Goal: Use online tool/utility: Utilize a website feature to perform a specific function

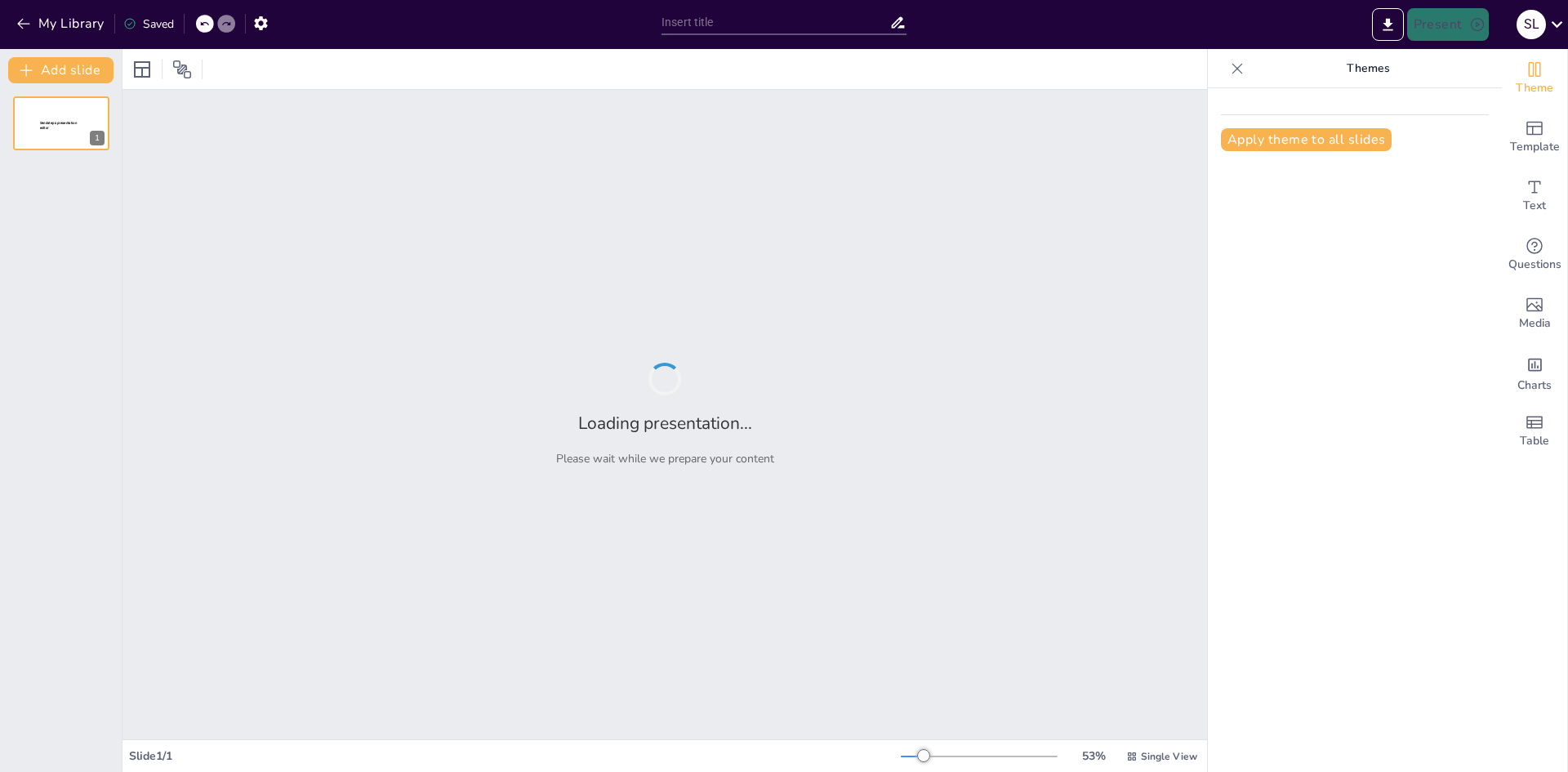
type input "Imported normatividad del uso del ciberespacio y servicios digitales.pptx"
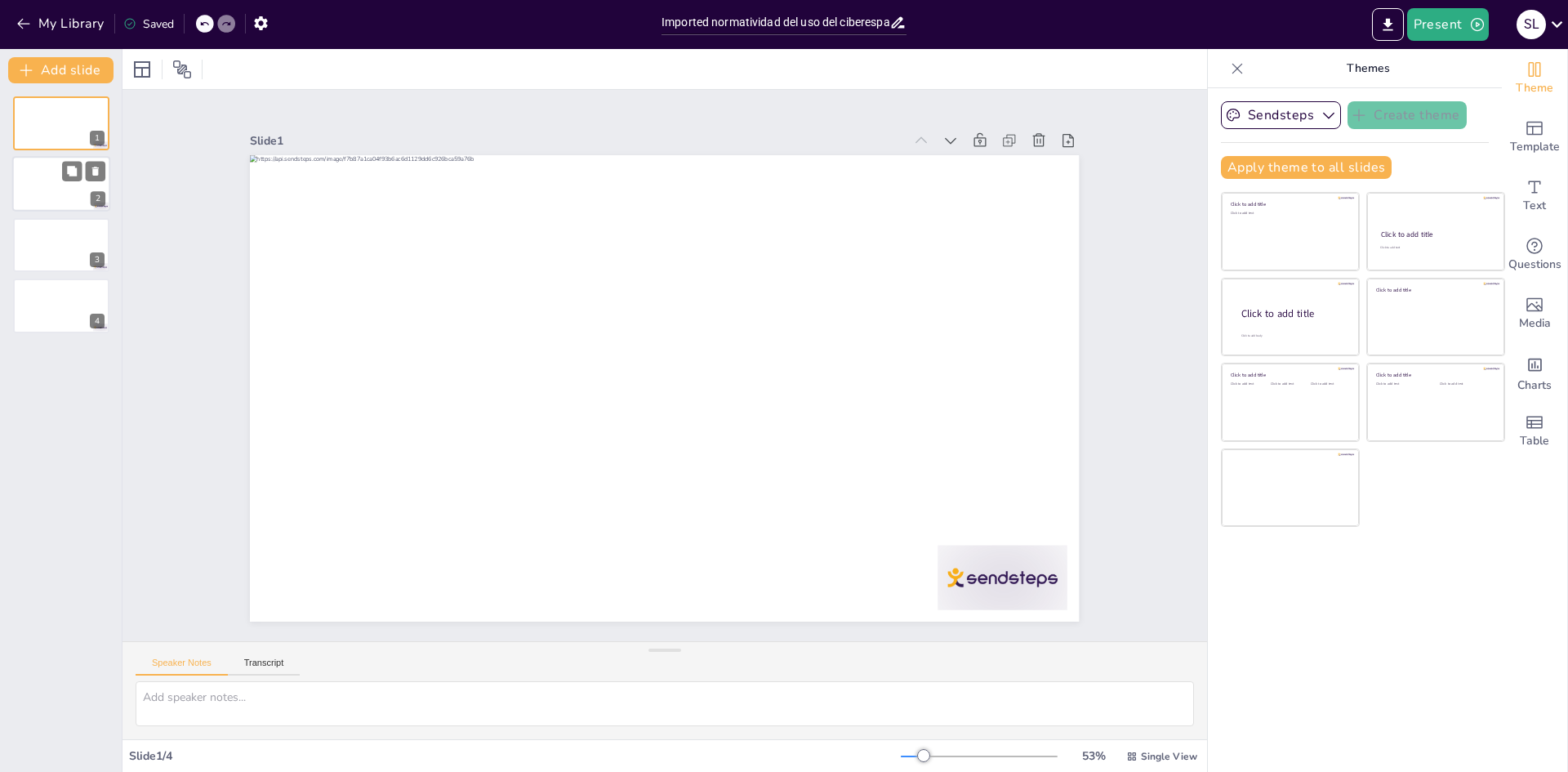
click at [31, 182] on div at bounding box center [61, 184] width 98 height 56
click at [27, 233] on div at bounding box center [61, 246] width 98 height 56
click at [39, 318] on div at bounding box center [61, 306] width 98 height 56
click at [49, 76] on button "Add slide" at bounding box center [60, 70] width 105 height 26
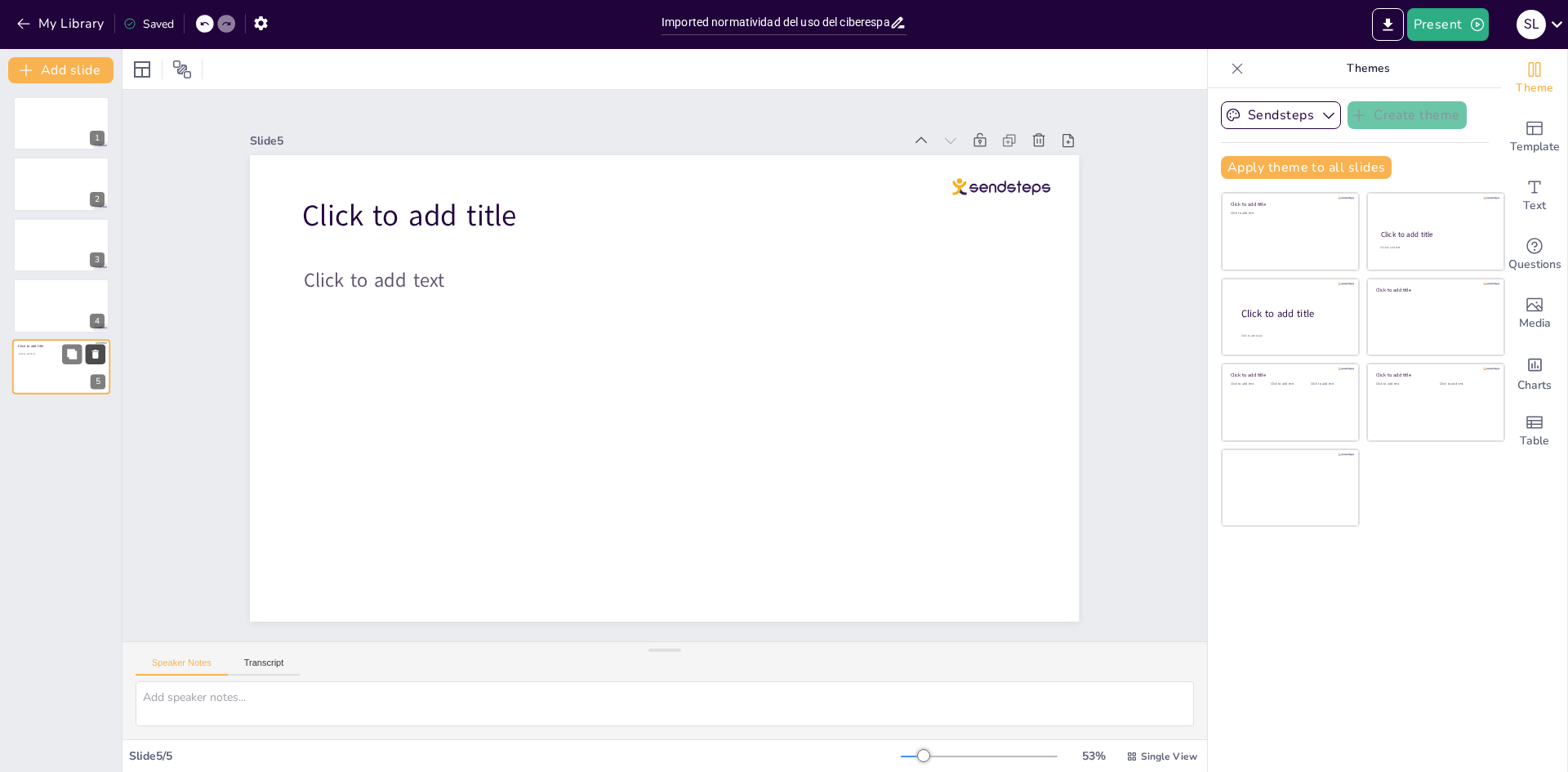
click at [94, 353] on icon at bounding box center [95, 355] width 6 height 9
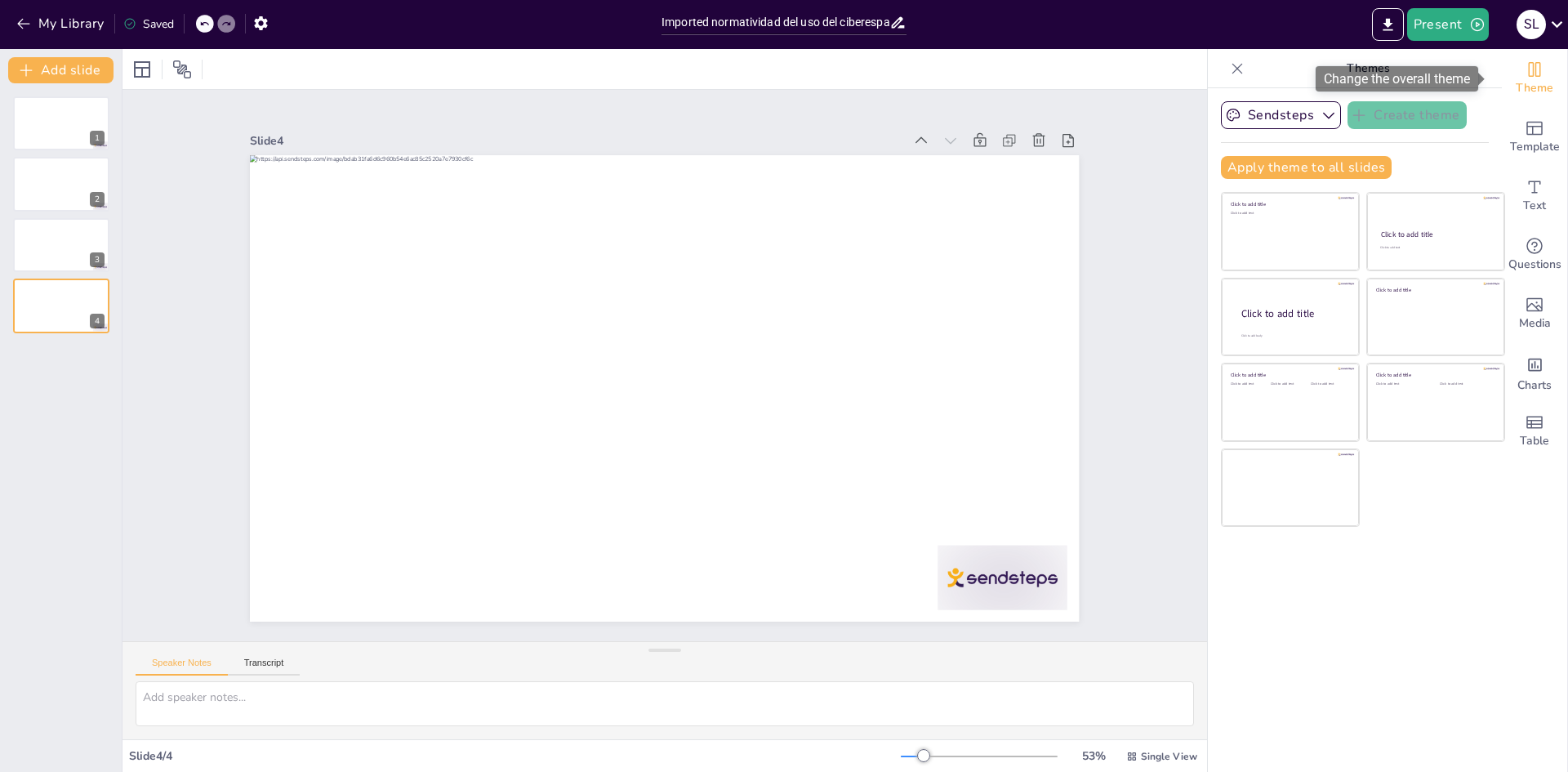
click at [1523, 87] on span "Theme" at bounding box center [1535, 88] width 38 height 18
click at [1321, 112] on icon "button" at bounding box center [1329, 115] width 16 height 16
click at [1474, 106] on div "Sendsteps Create theme Sendsteps Themes Sendsteps" at bounding box center [1356, 115] width 268 height 28
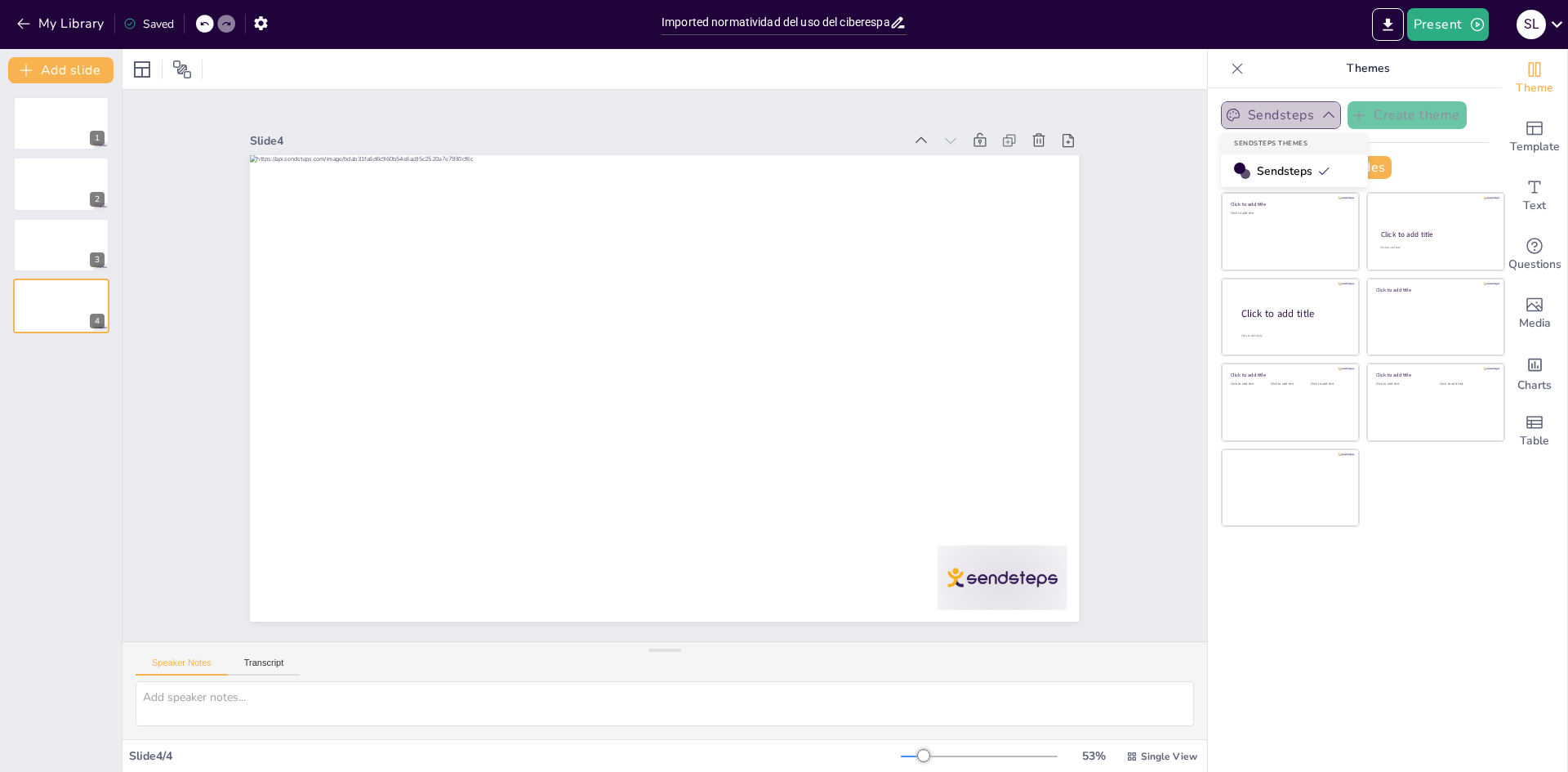
click at [1321, 118] on icon "button" at bounding box center [1329, 115] width 16 height 16
click at [39, 122] on div at bounding box center [61, 123] width 98 height 56
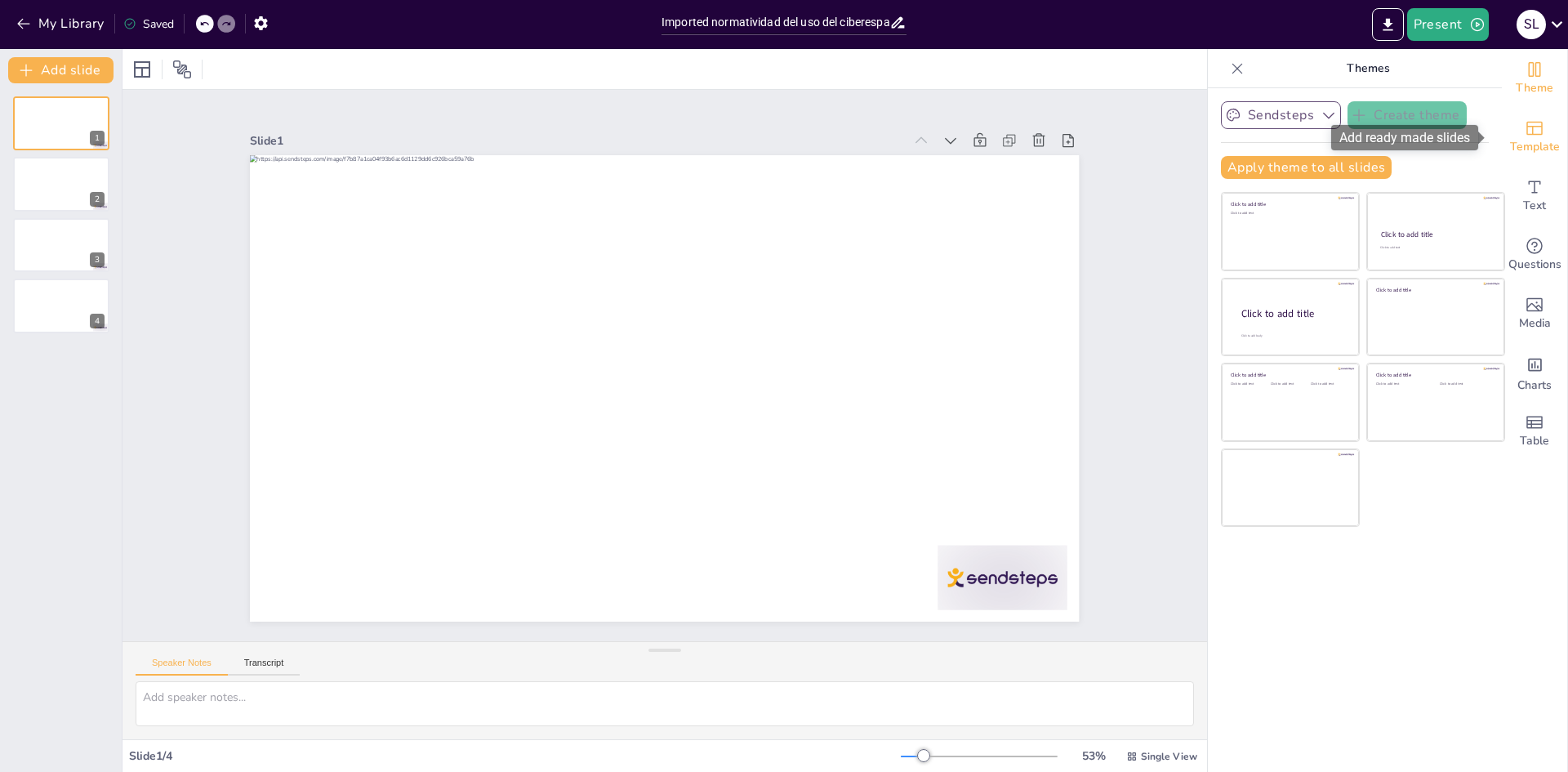
click at [1519, 141] on span "Template" at bounding box center [1535, 147] width 49 height 18
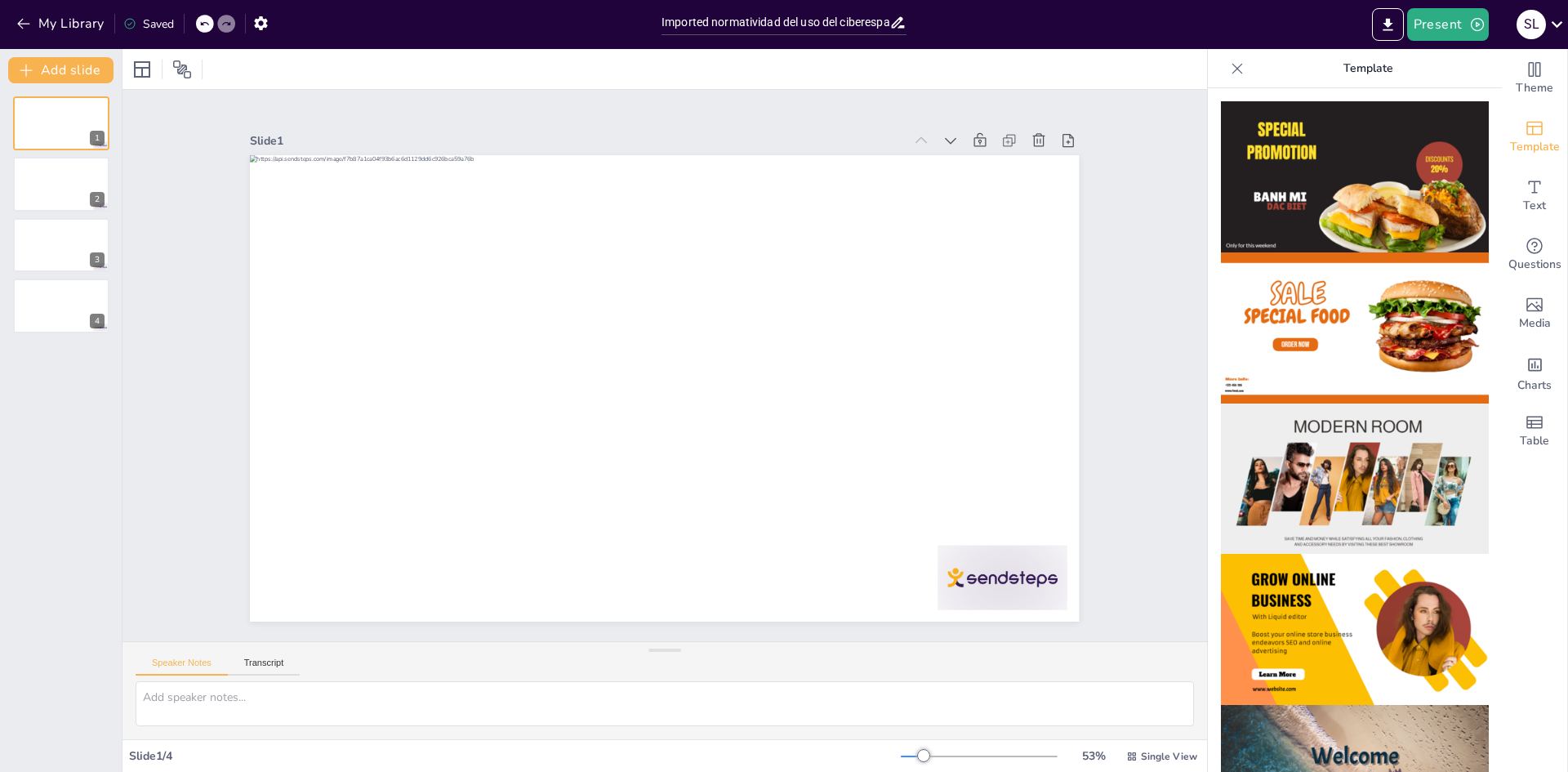
click at [1277, 608] on img at bounding box center [1356, 630] width 268 height 151
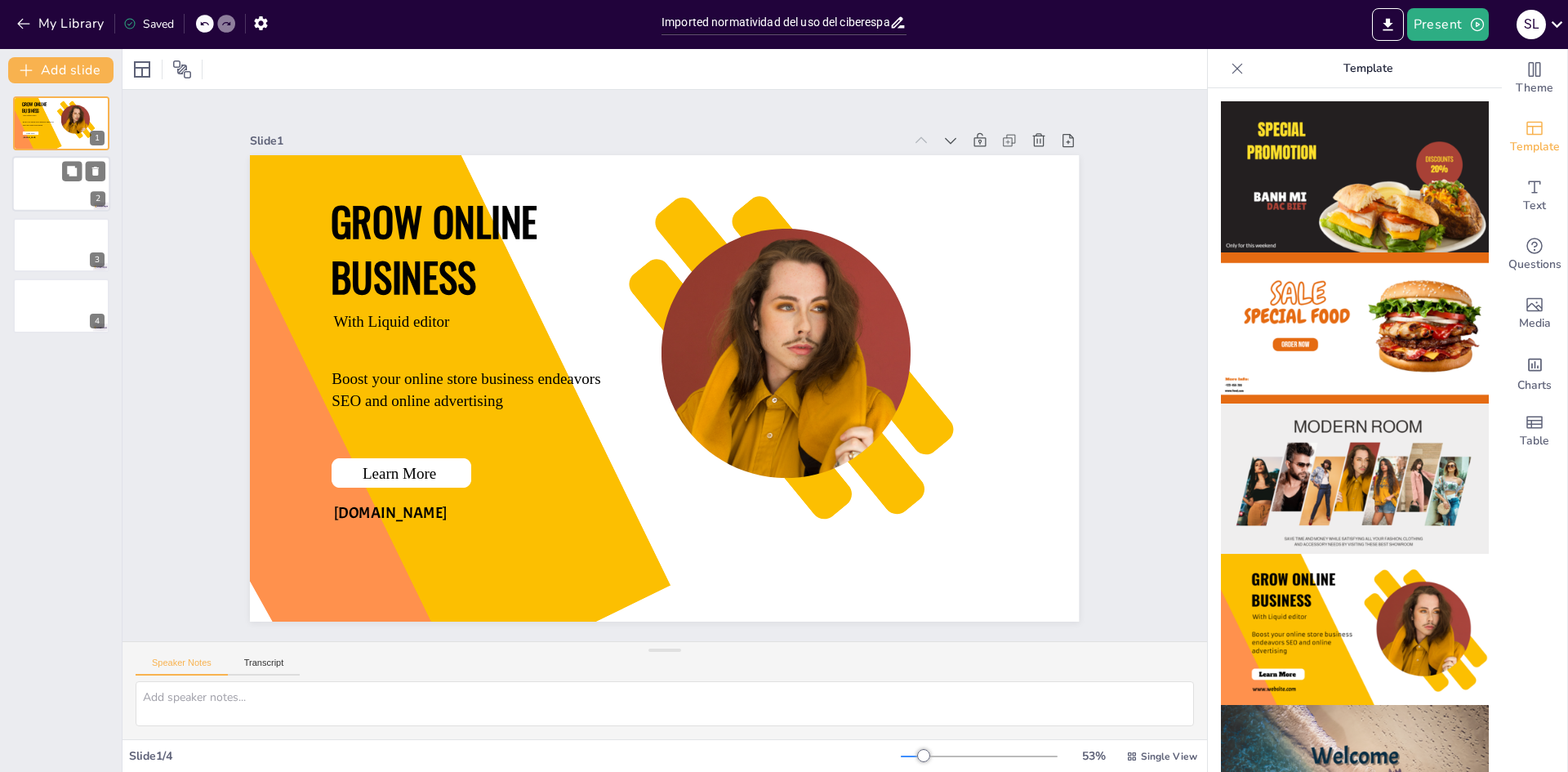
click at [40, 177] on div at bounding box center [61, 184] width 98 height 56
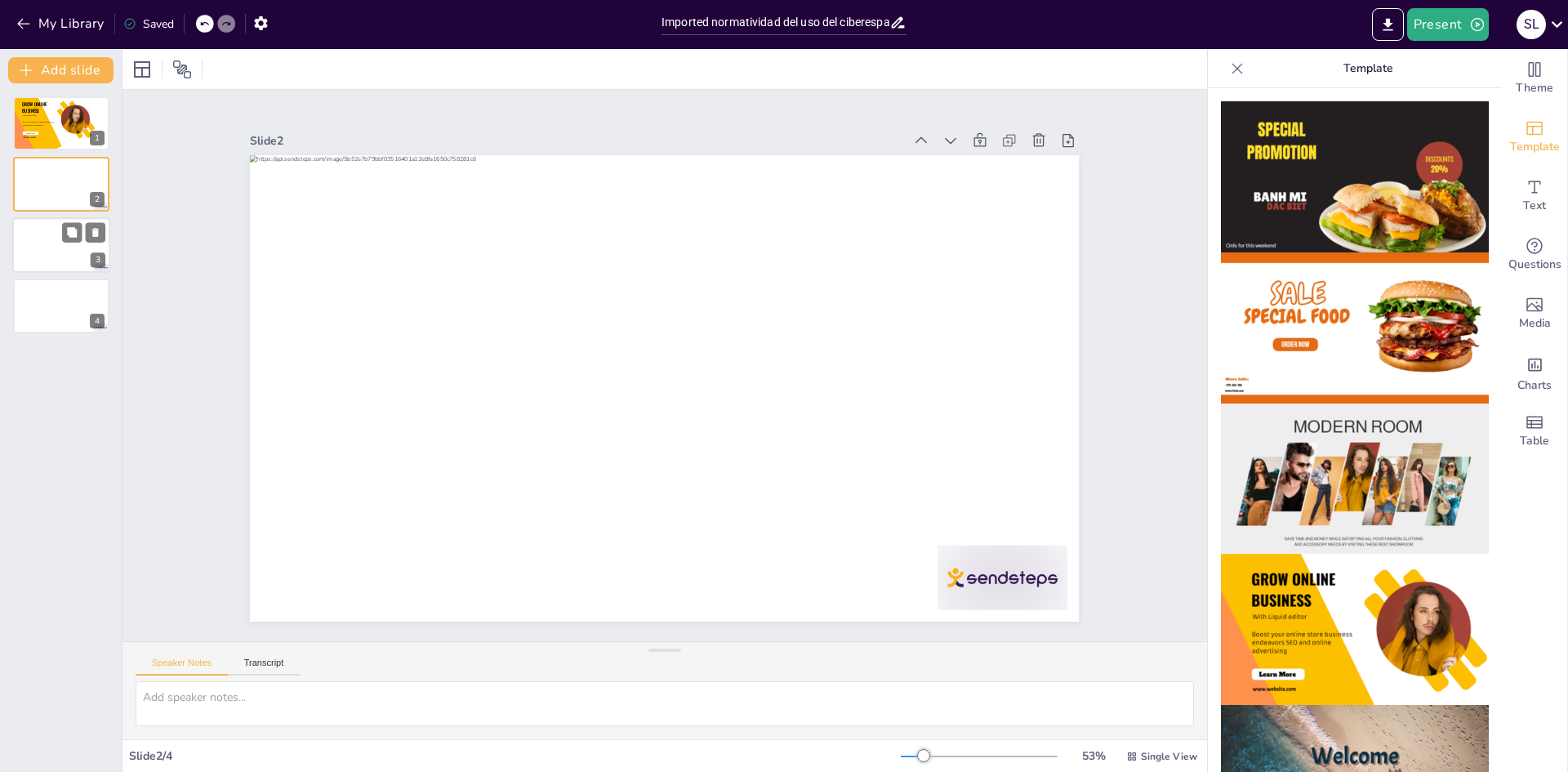
click at [41, 229] on div at bounding box center [61, 246] width 98 height 56
click at [44, 297] on div at bounding box center [61, 306] width 98 height 56
click at [51, 135] on div at bounding box center [34, 122] width 55 height 74
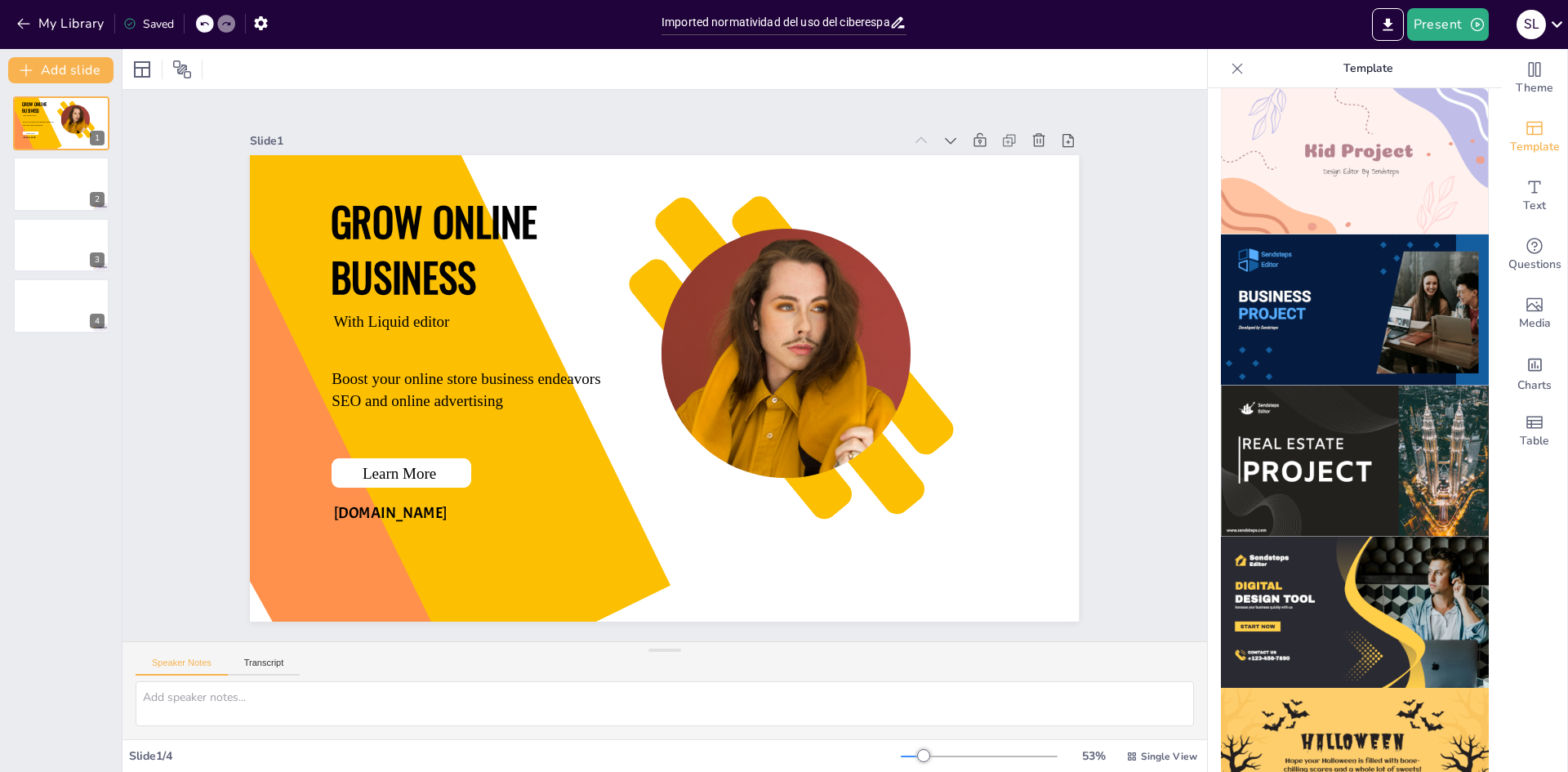
scroll to position [1389, 0]
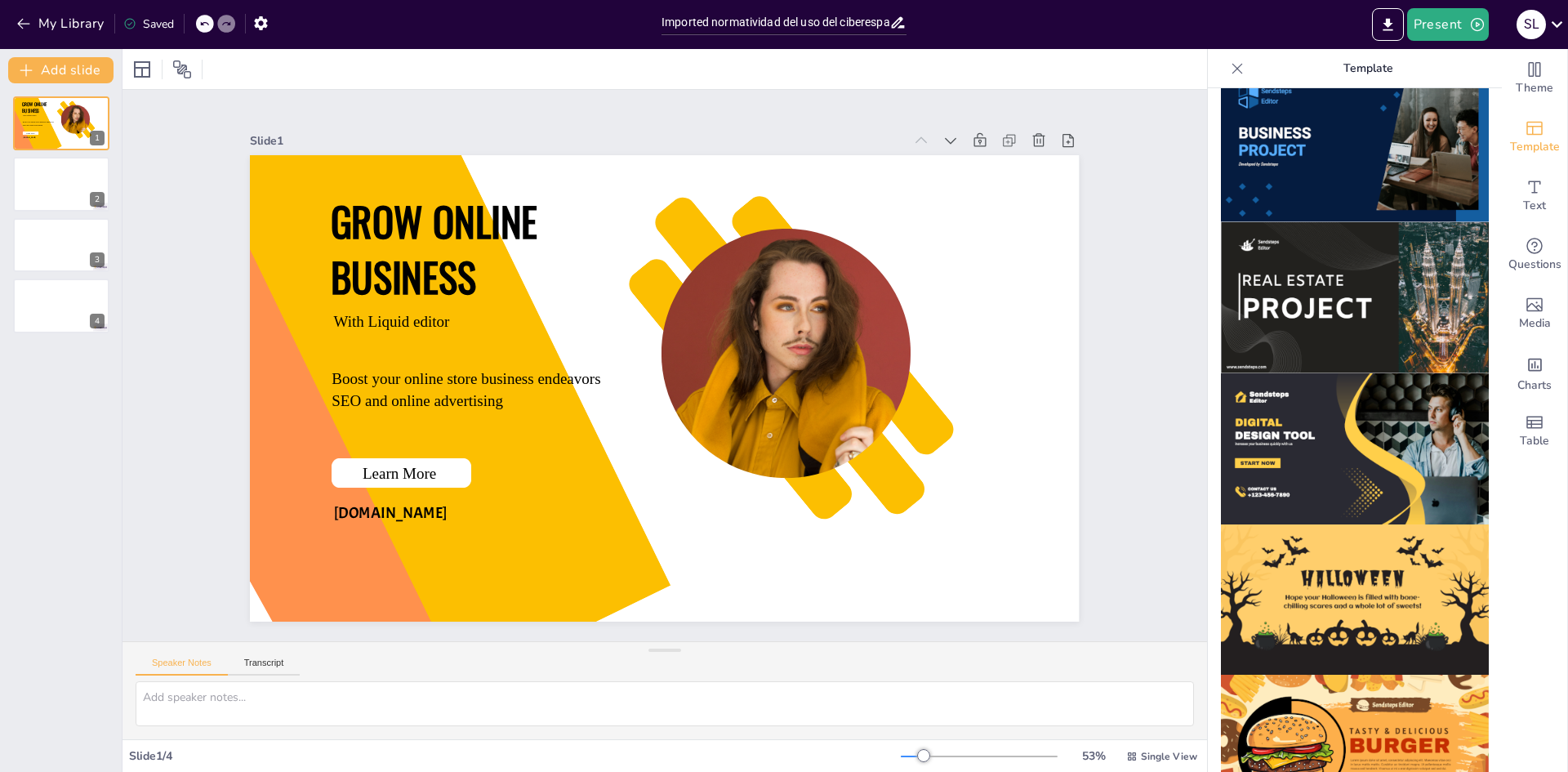
click at [1342, 406] on img at bounding box center [1356, 449] width 268 height 151
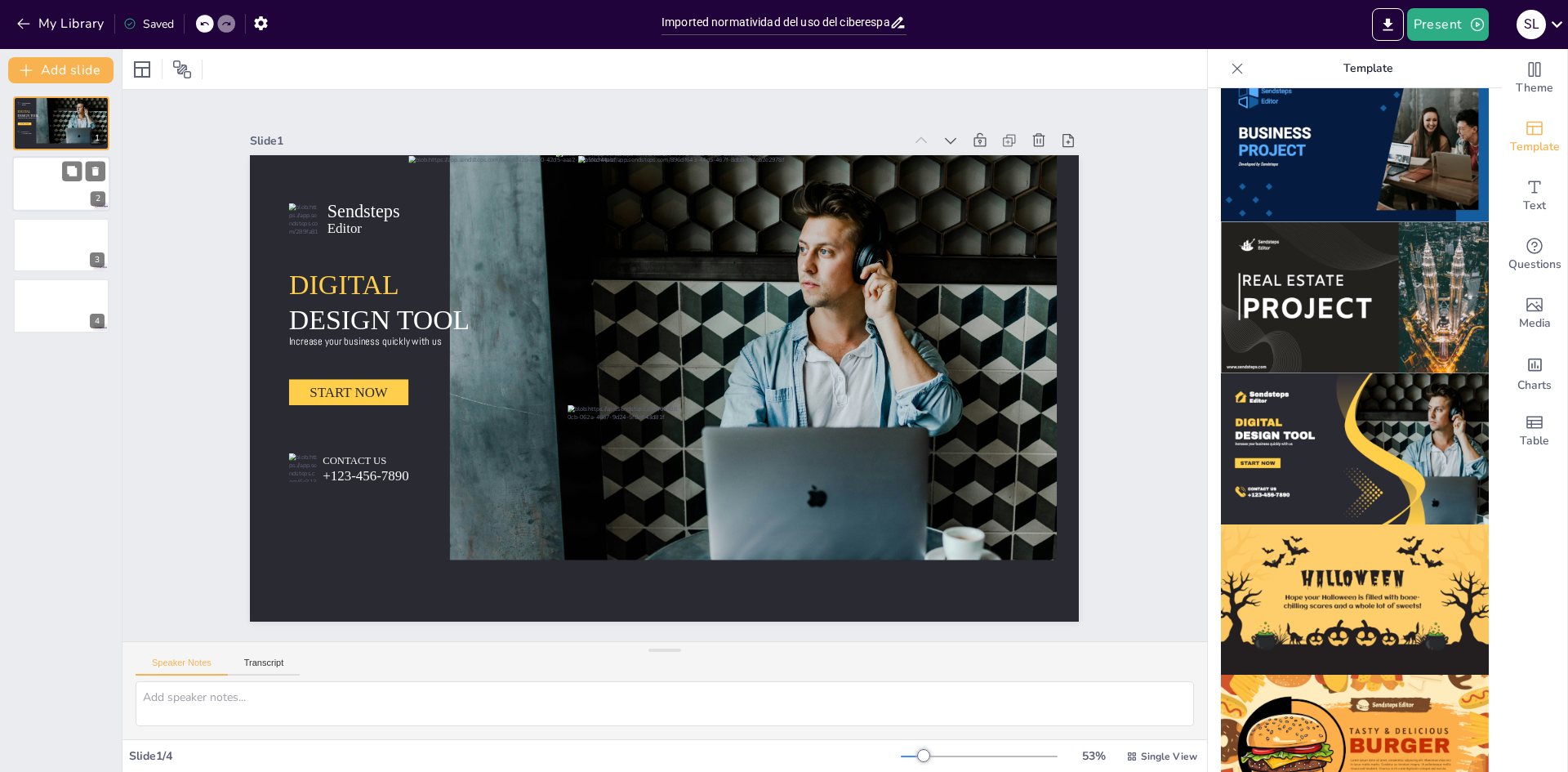
click at [33, 175] on div at bounding box center [61, 184] width 98 height 56
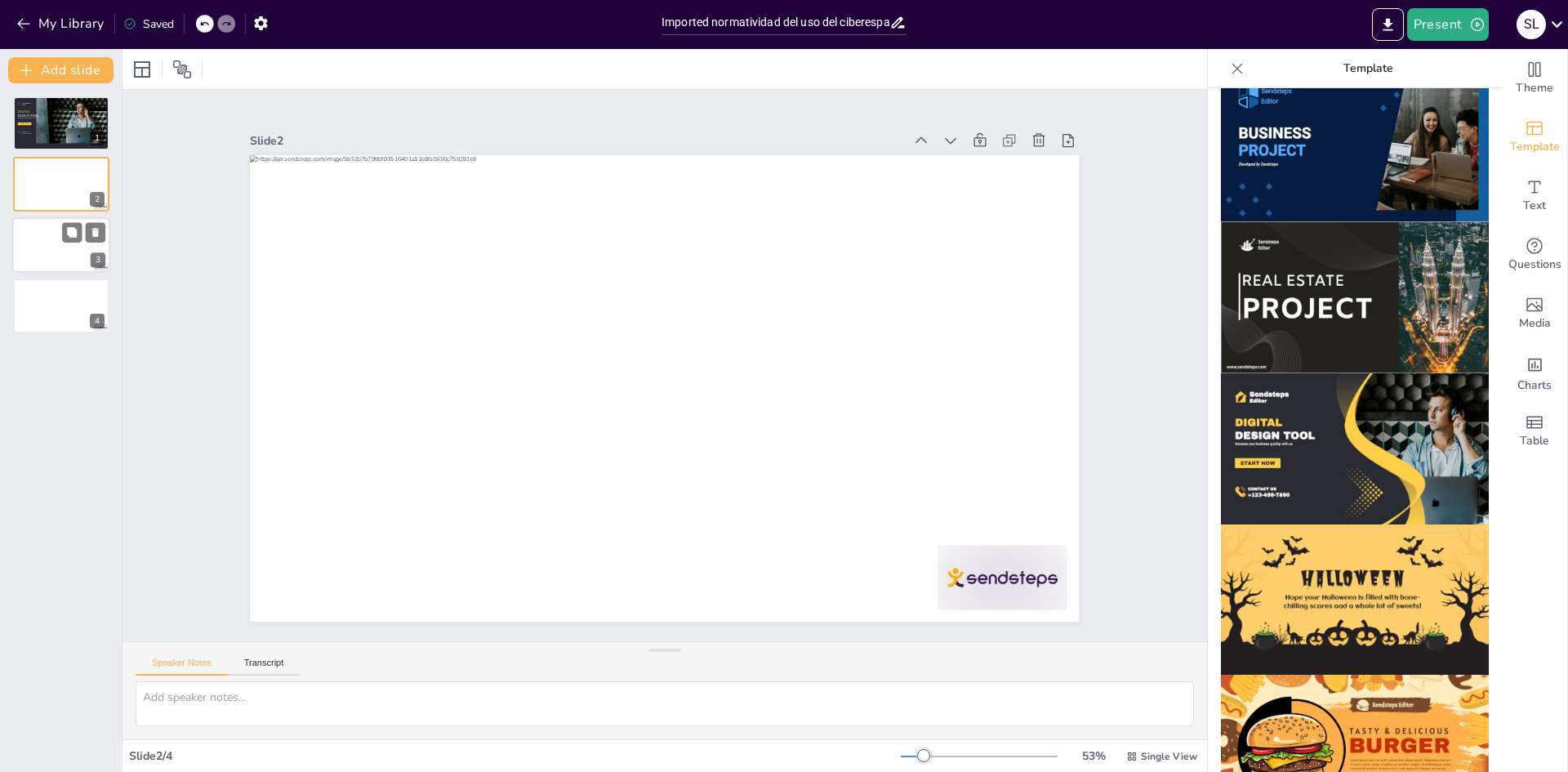
click at [30, 256] on div at bounding box center [61, 246] width 98 height 56
click at [37, 304] on div at bounding box center [61, 306] width 98 height 56
click at [37, 195] on div at bounding box center [61, 184] width 98 height 56
click at [48, 113] on div "DIGITAL DESIGN TOOL Increase your business quickly with us" at bounding box center [31, 113] width 31 height 10
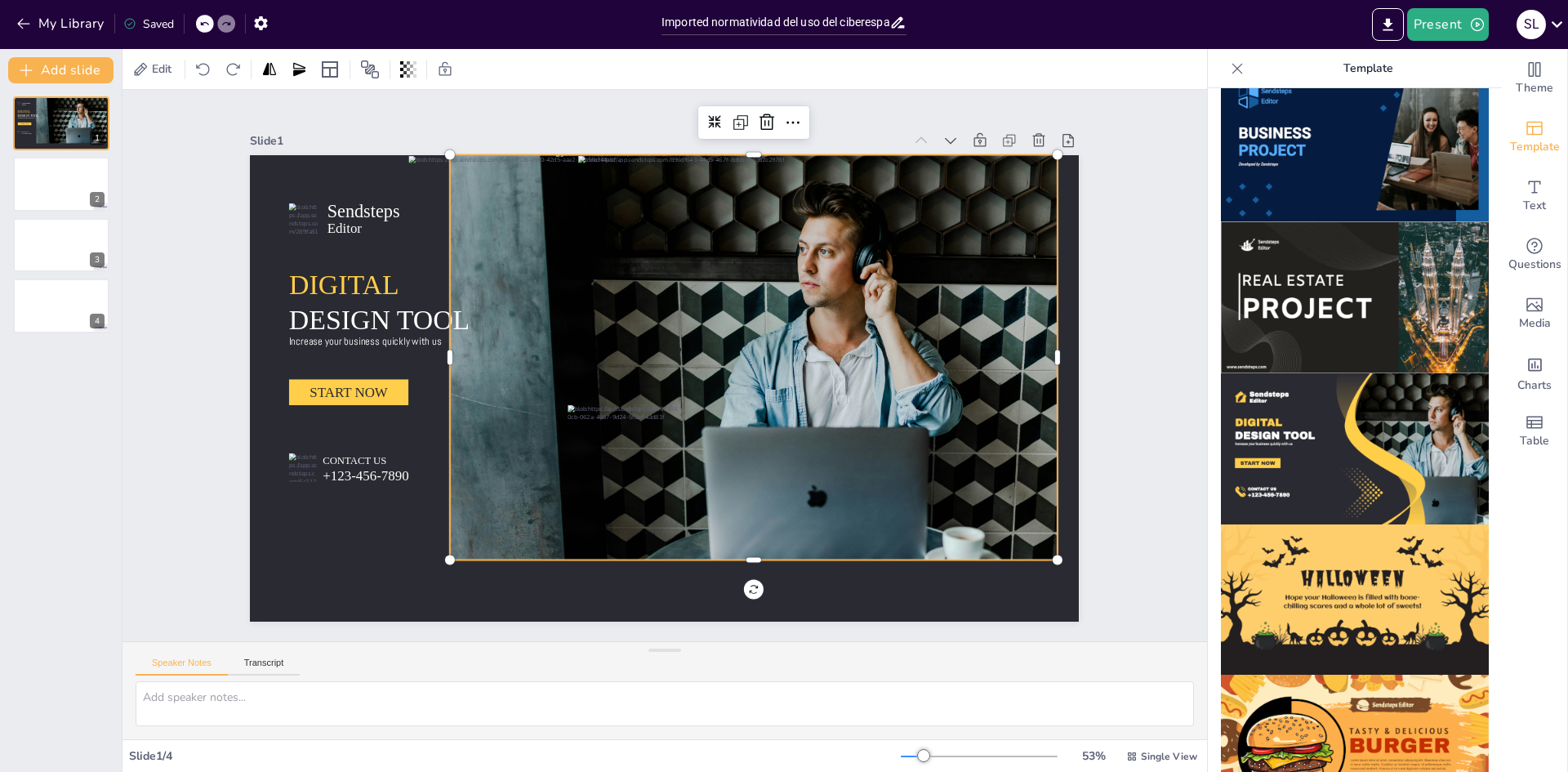
click at [859, 298] on div at bounding box center [719, 375] width 757 height 582
click at [927, 371] on icon at bounding box center [939, 383] width 26 height 26
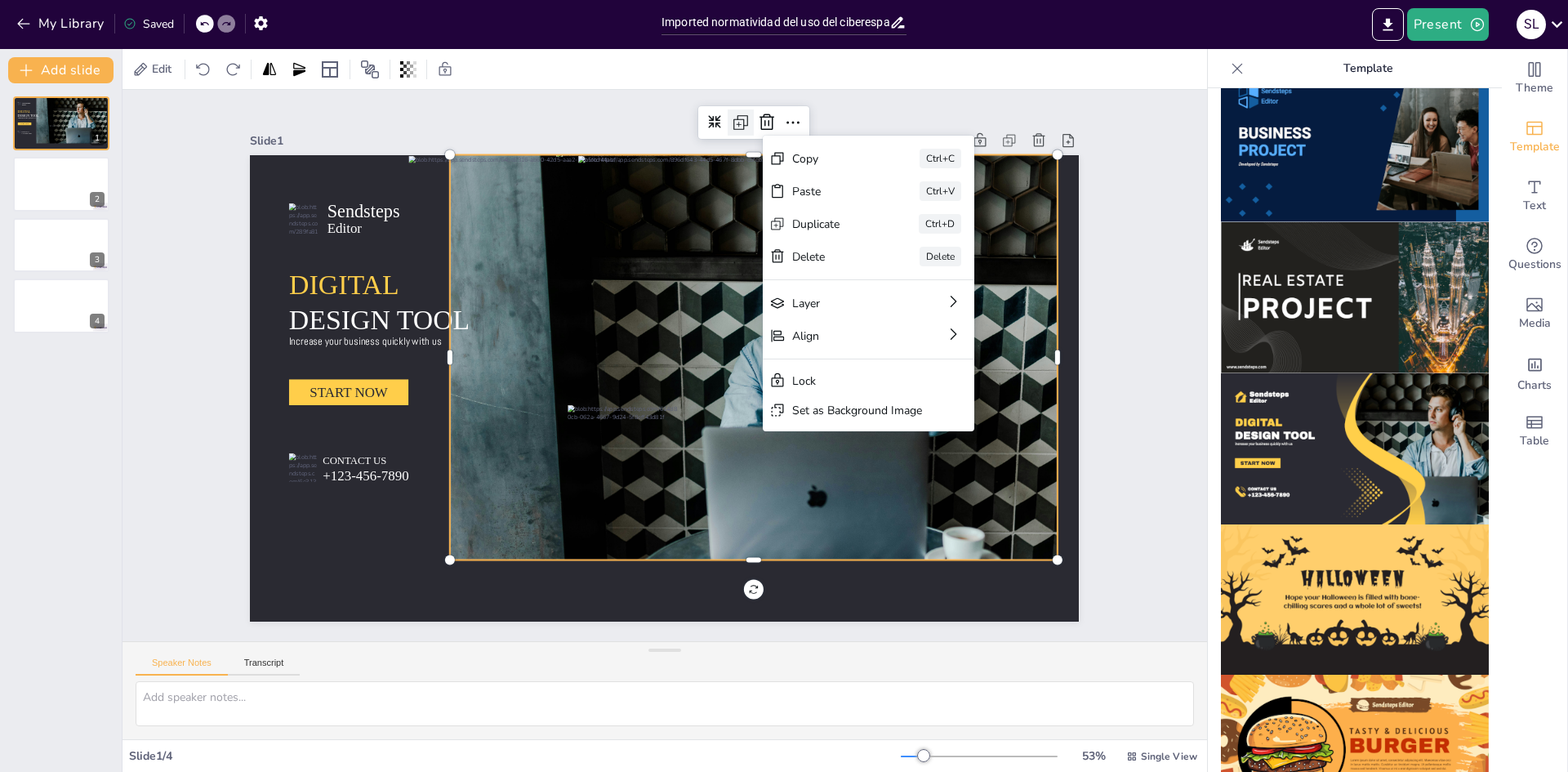
click at [824, 168] on icon at bounding box center [830, 175] width 13 height 13
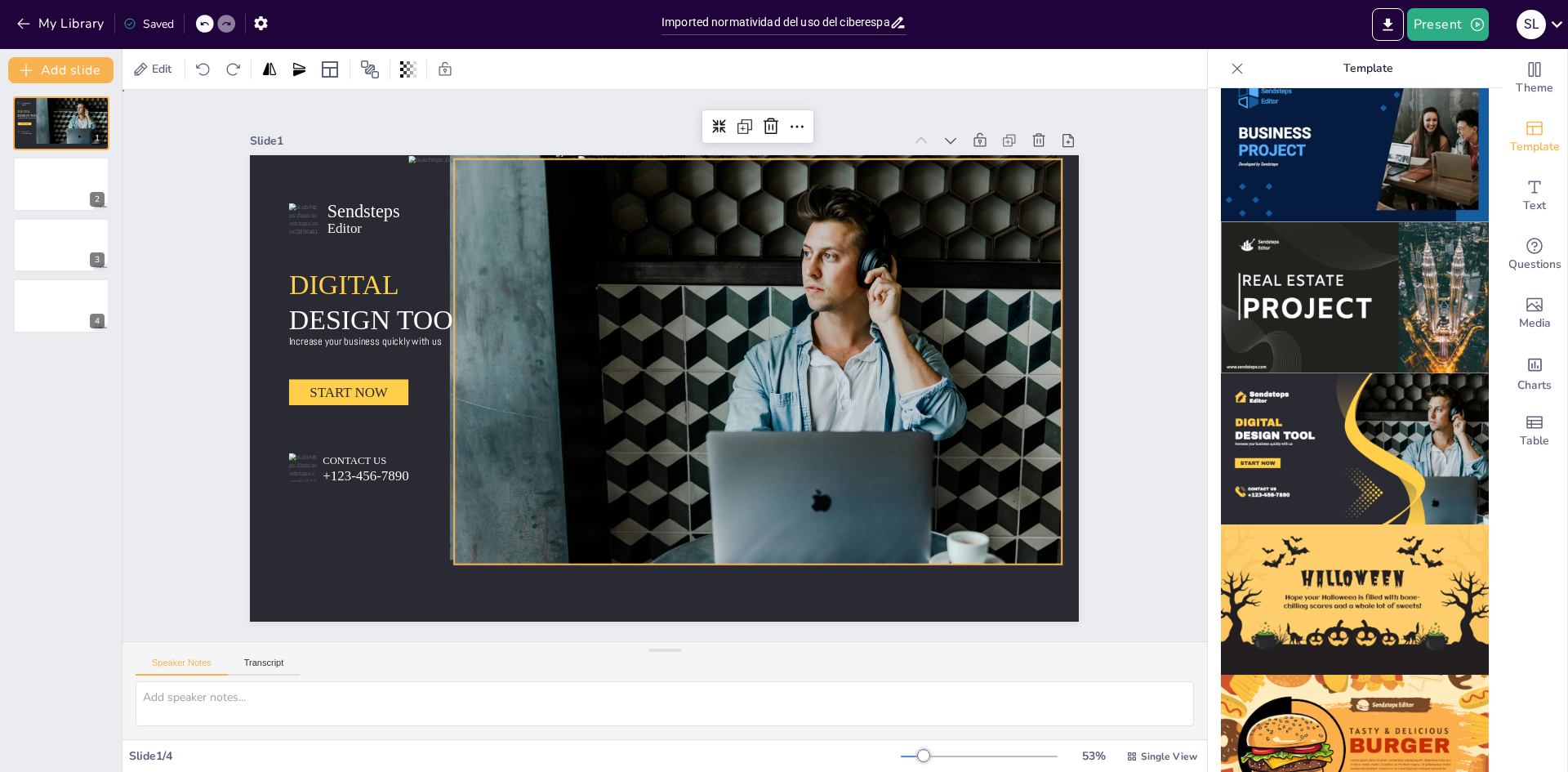
click at [1114, 230] on div "Slide 1 Sendsteps Editor DIGITAL DESIGN TOOL Increase your business quickly wit…" at bounding box center [664, 365] width 1136 height 662
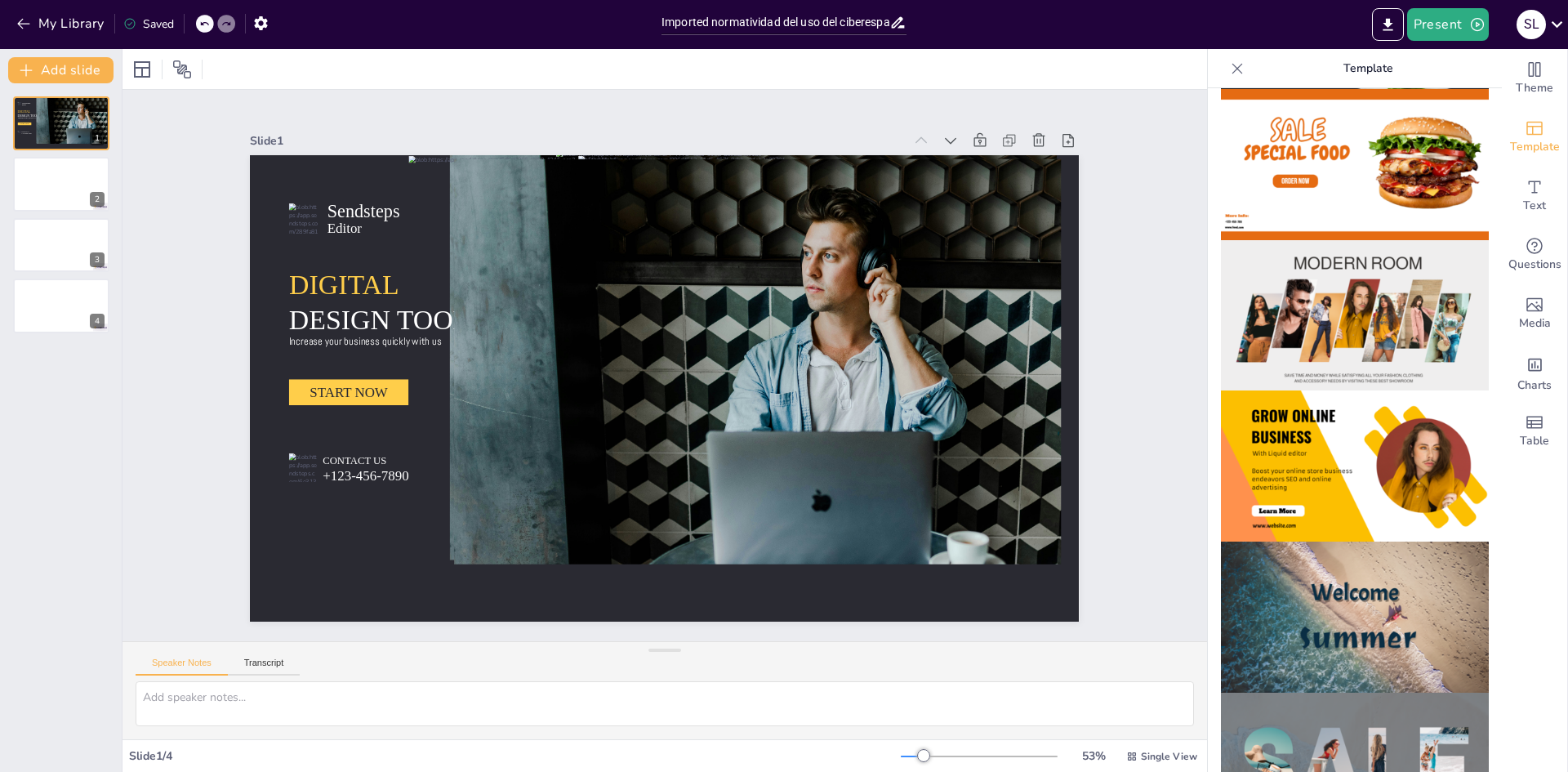
scroll to position [0, 0]
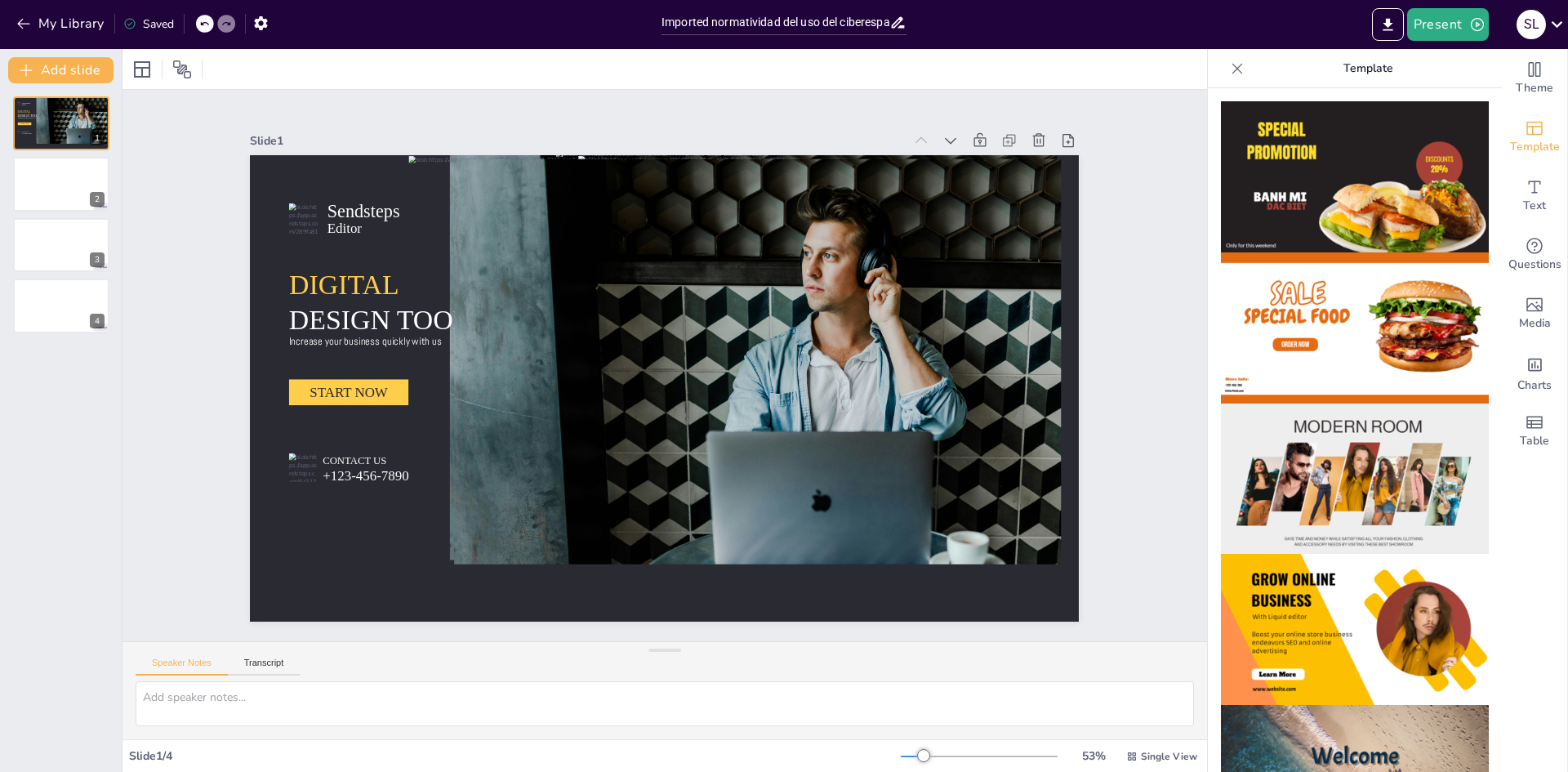
click at [207, 23] on icon at bounding box center [204, 23] width 10 height 10
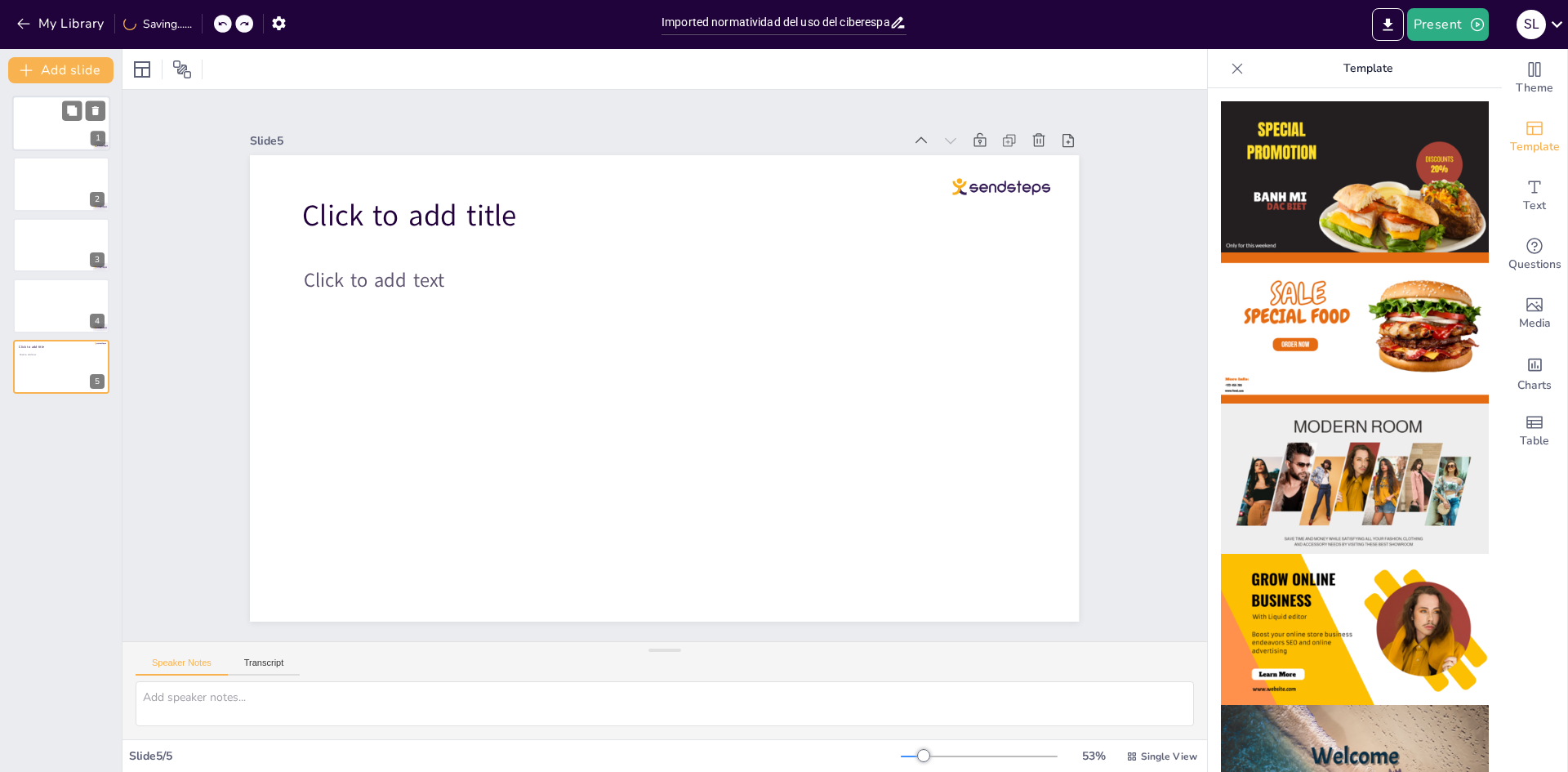
click at [58, 108] on div at bounding box center [61, 123] width 98 height 56
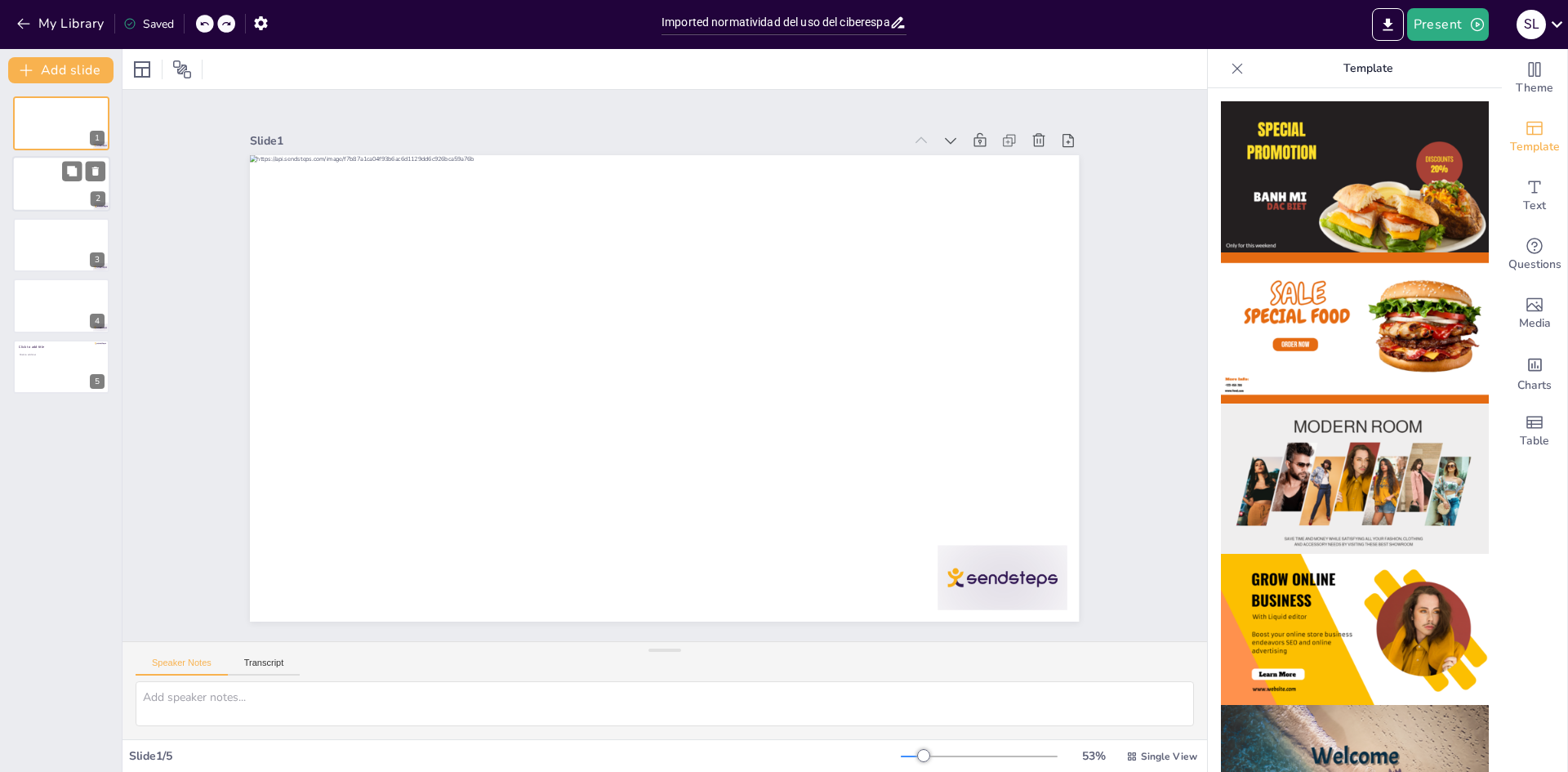
click at [28, 176] on div at bounding box center [61, 184] width 98 height 56
click at [21, 377] on div at bounding box center [61, 367] width 98 height 56
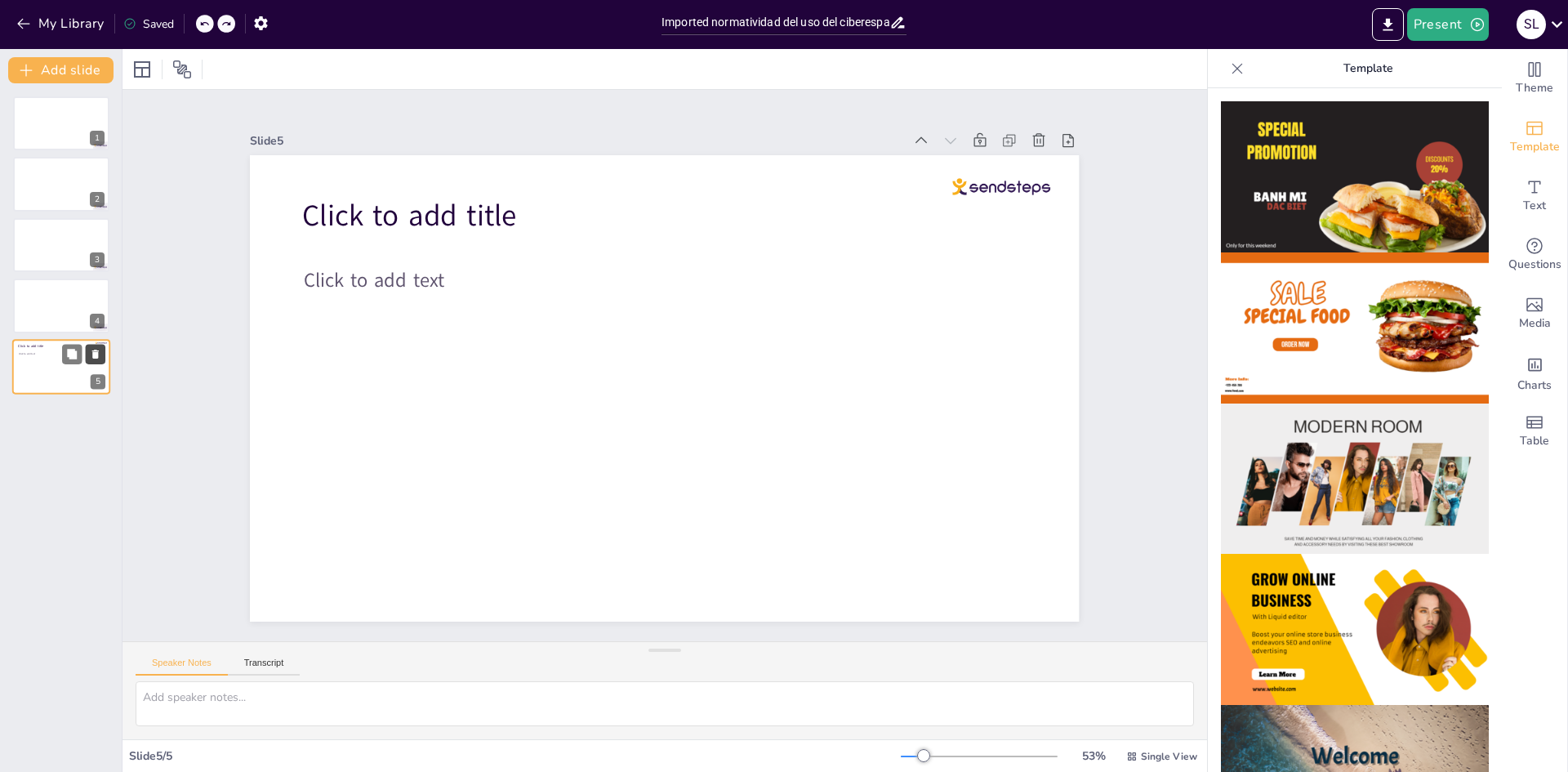
click at [95, 357] on icon at bounding box center [95, 355] width 6 height 9
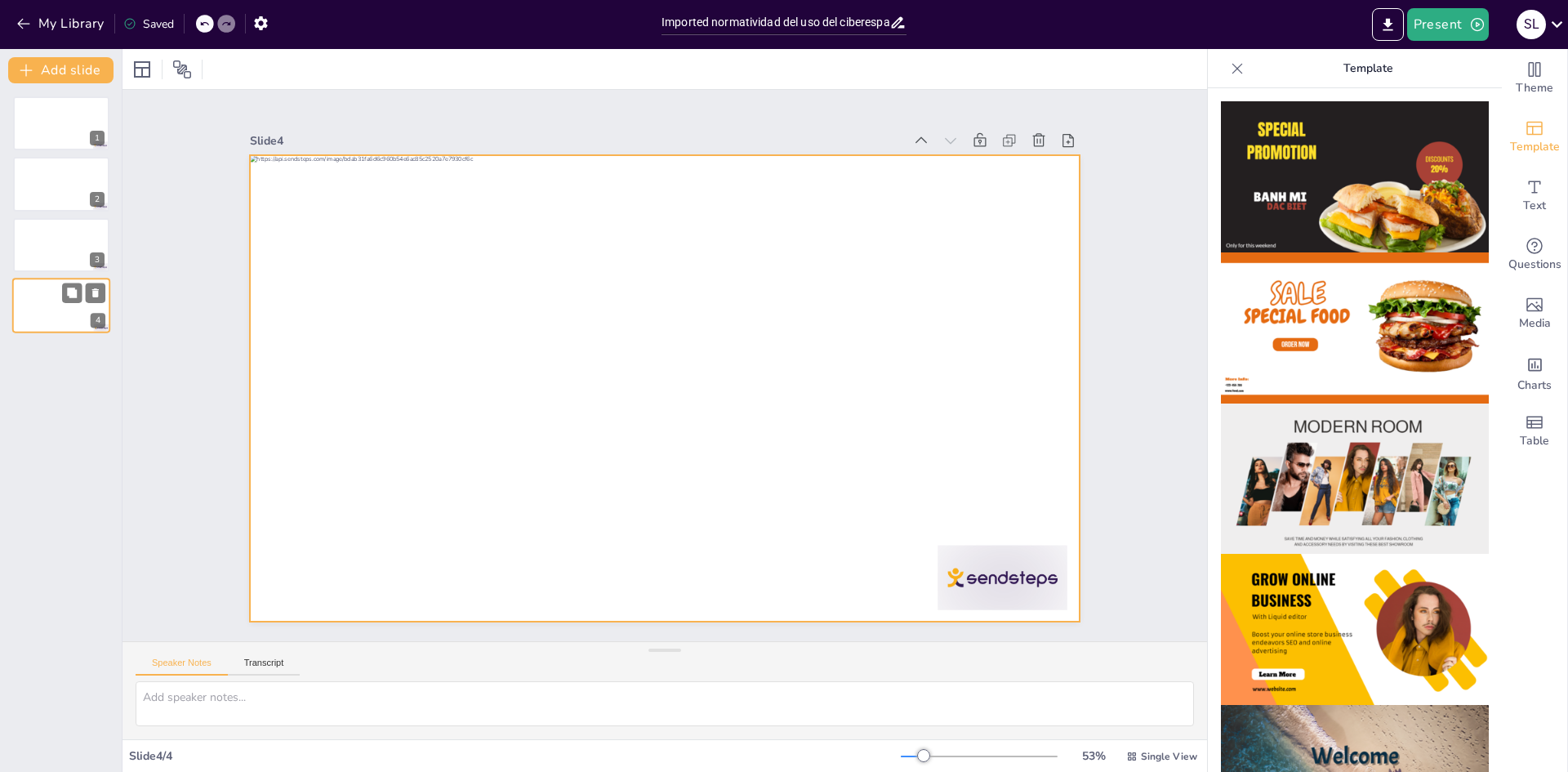
click at [58, 316] on div at bounding box center [61, 306] width 98 height 56
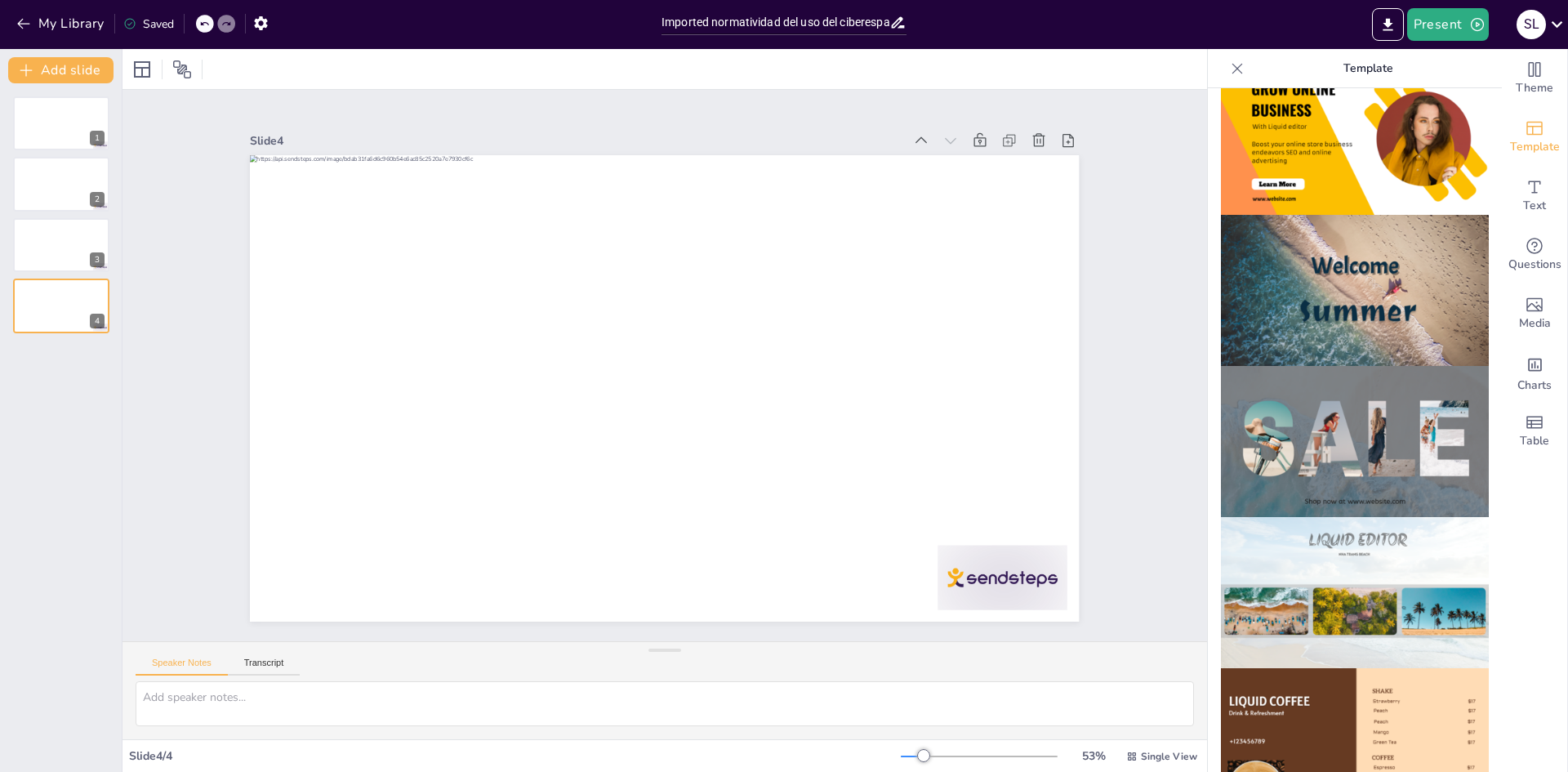
scroll to position [408, 0]
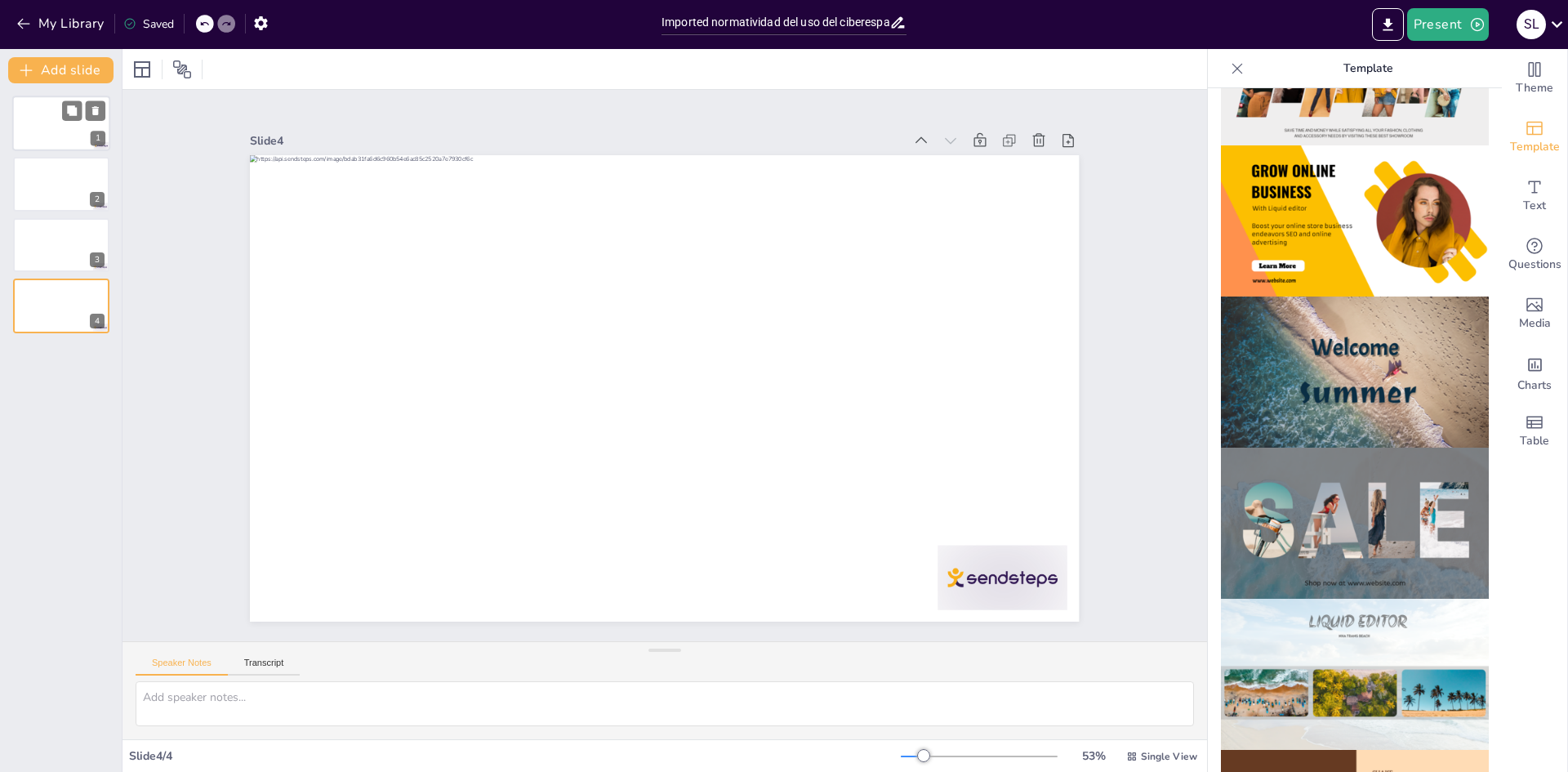
click at [30, 108] on div at bounding box center [61, 123] width 98 height 56
click at [1301, 228] on img at bounding box center [1356, 221] width 268 height 151
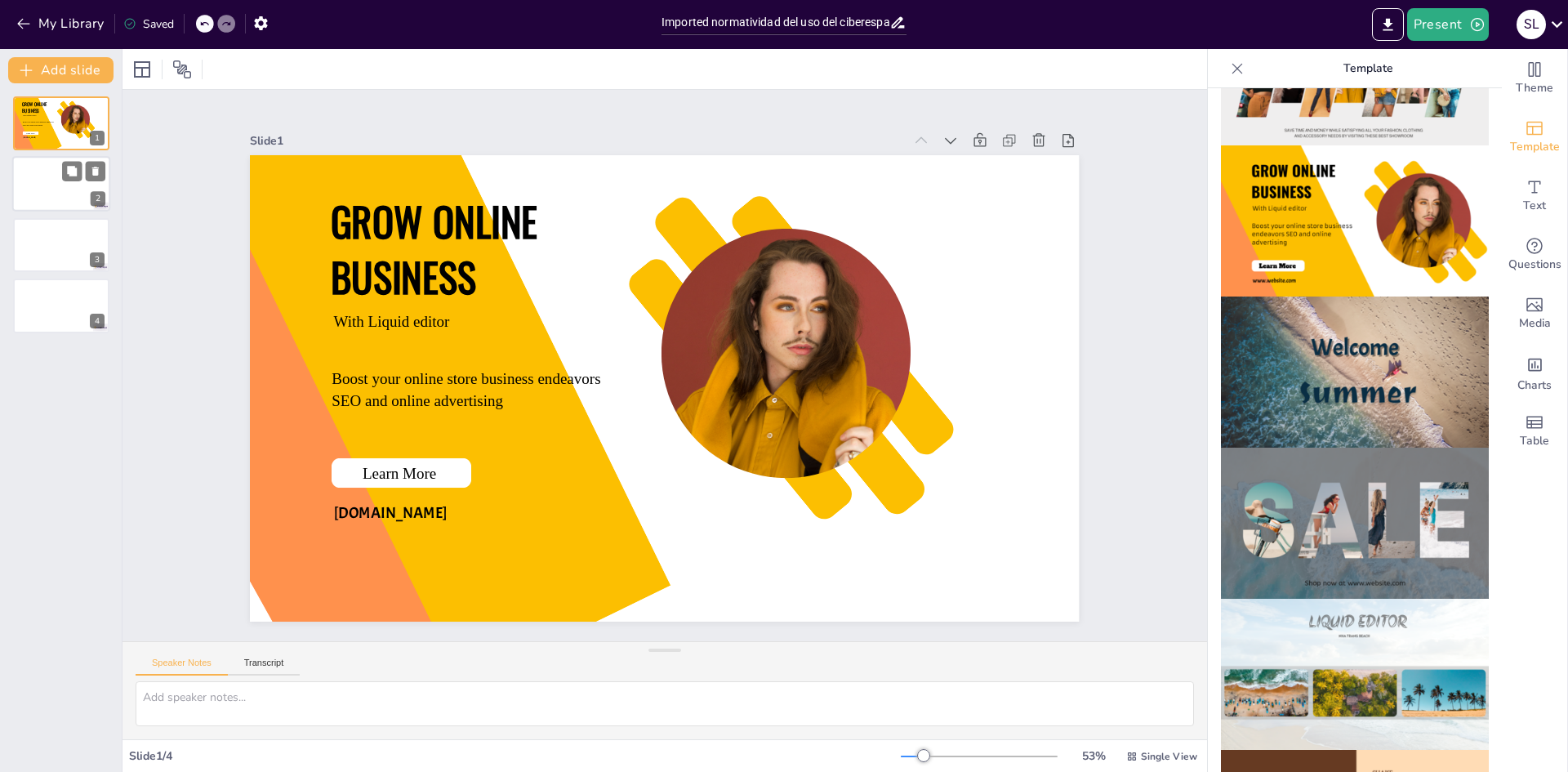
click at [39, 195] on div at bounding box center [61, 184] width 98 height 56
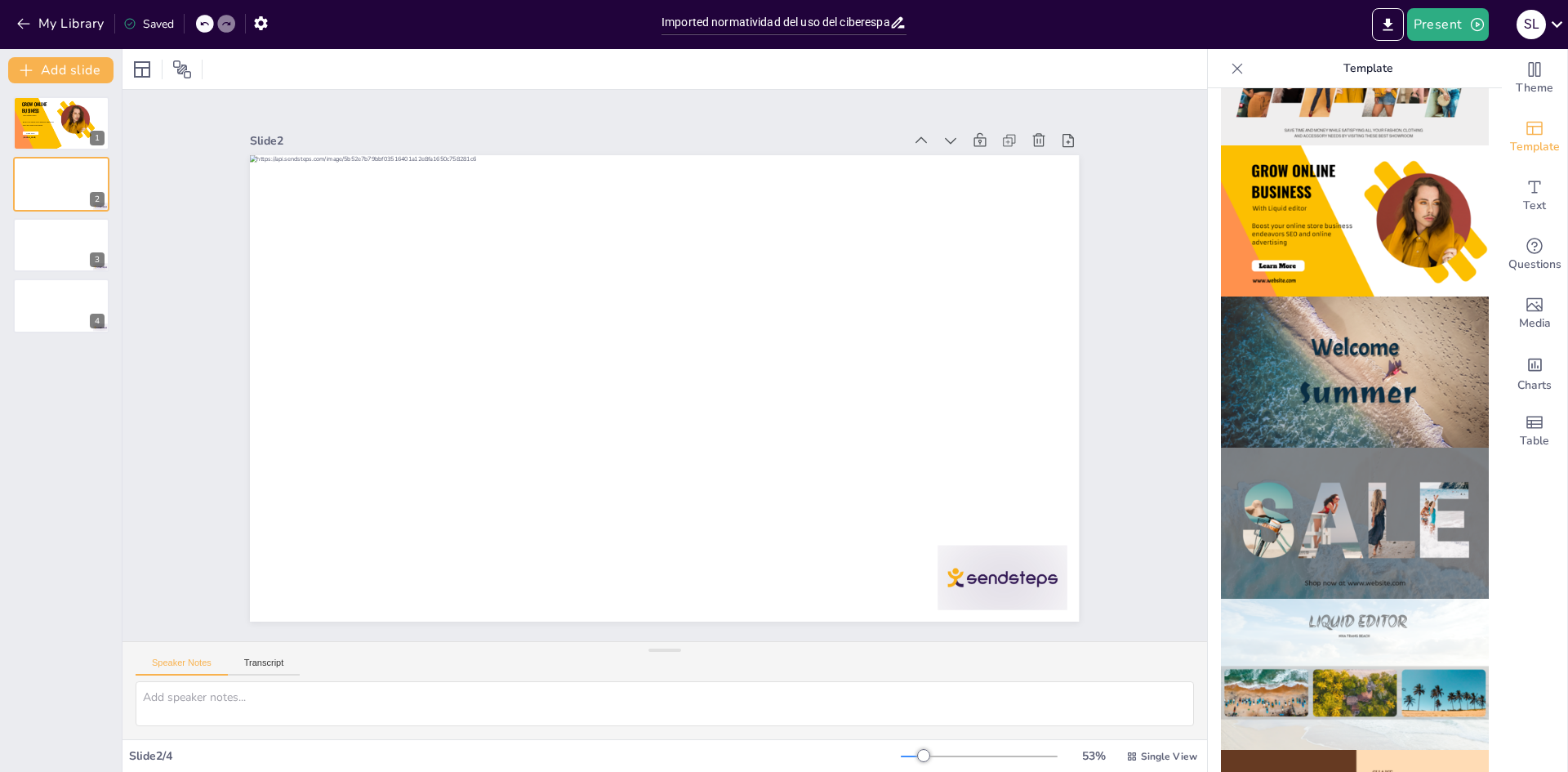
click at [1231, 190] on img at bounding box center [1356, 221] width 268 height 151
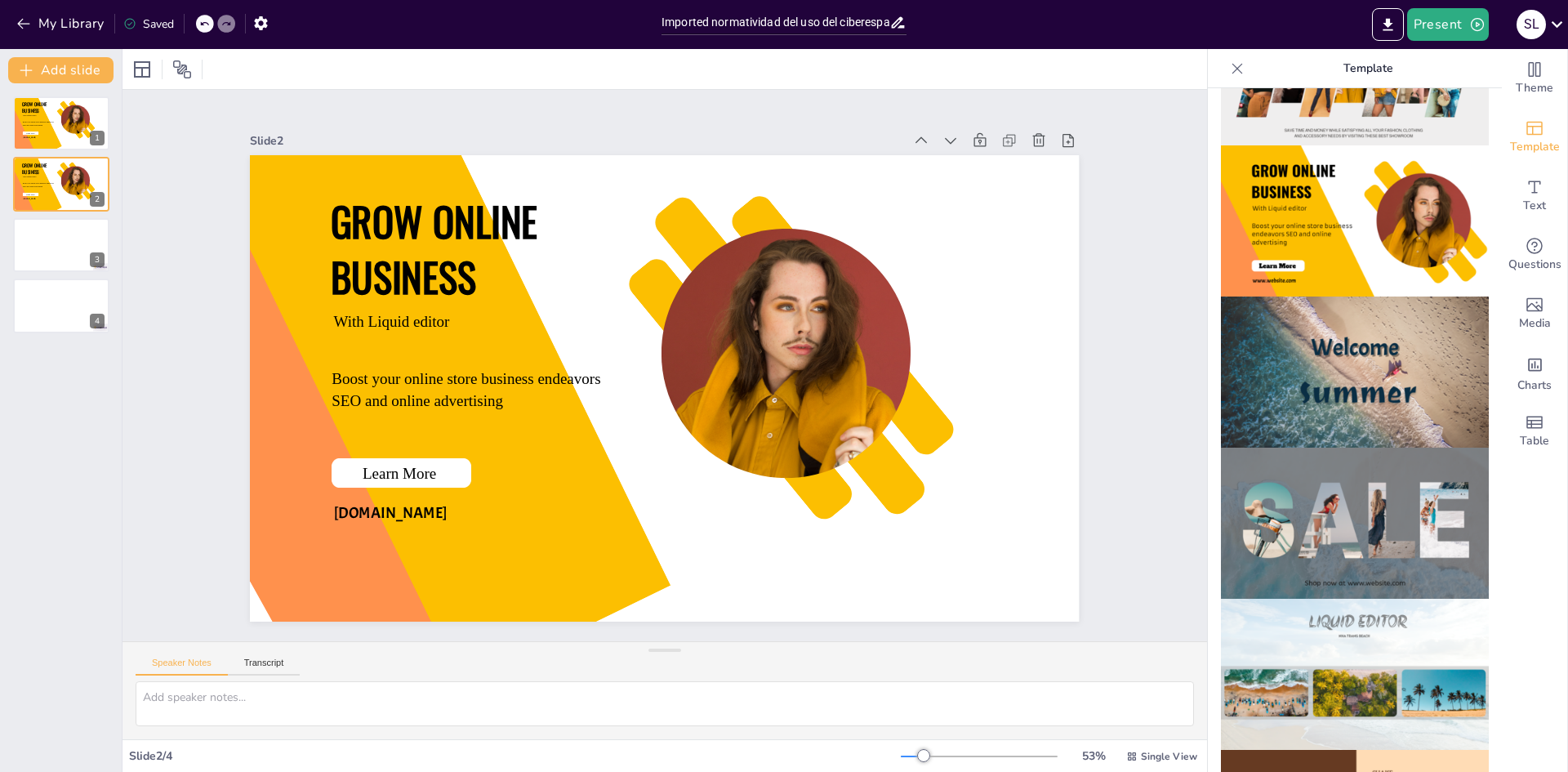
click at [202, 30] on div at bounding box center [205, 23] width 18 height 18
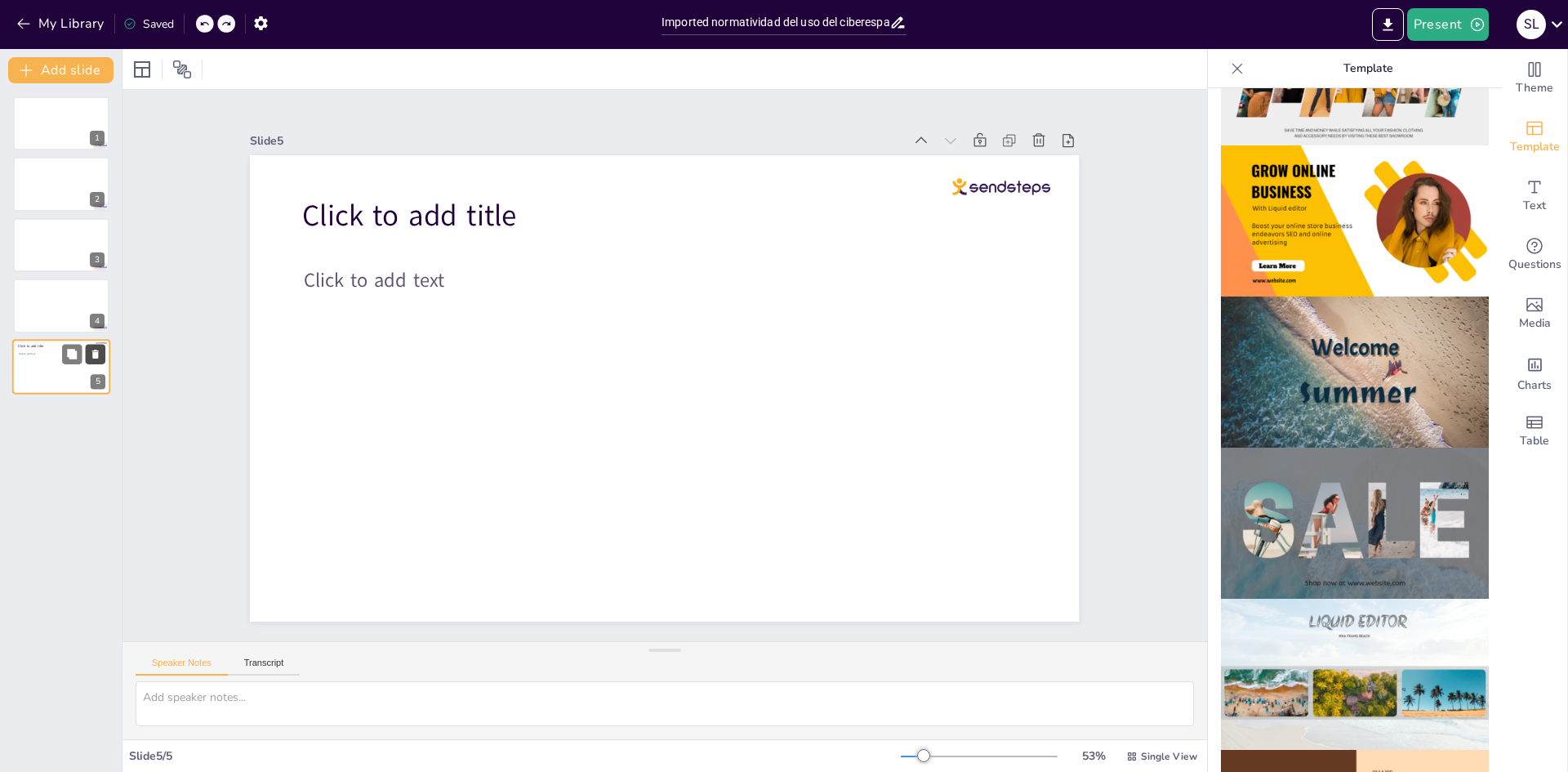
click at [102, 354] on button at bounding box center [95, 354] width 20 height 20
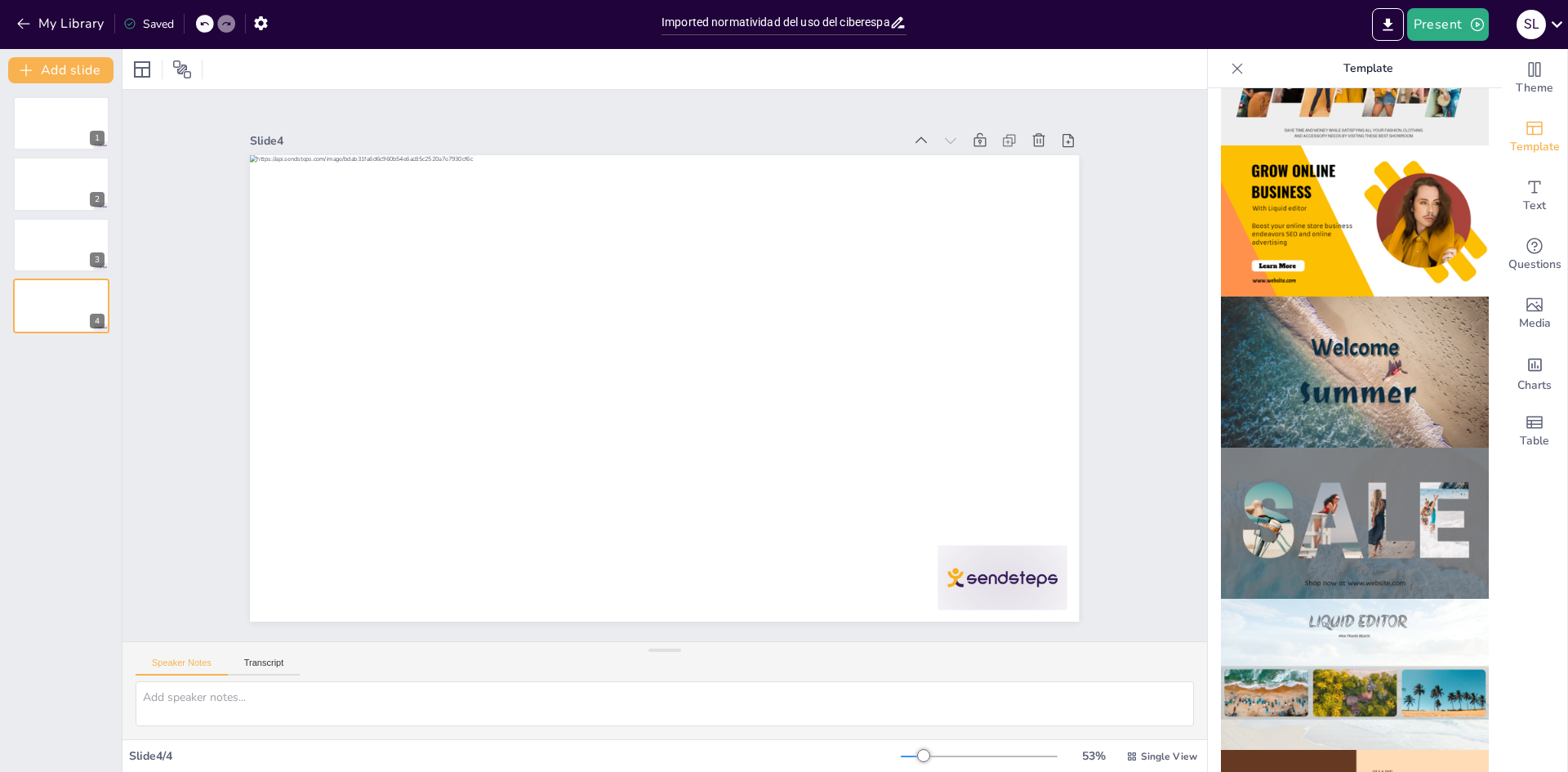
click at [188, 354] on div "Slide 1 Slide 2 Slide 3 Slide 4" at bounding box center [664, 365] width 1136 height 662
